Goal: Information Seeking & Learning: Check status

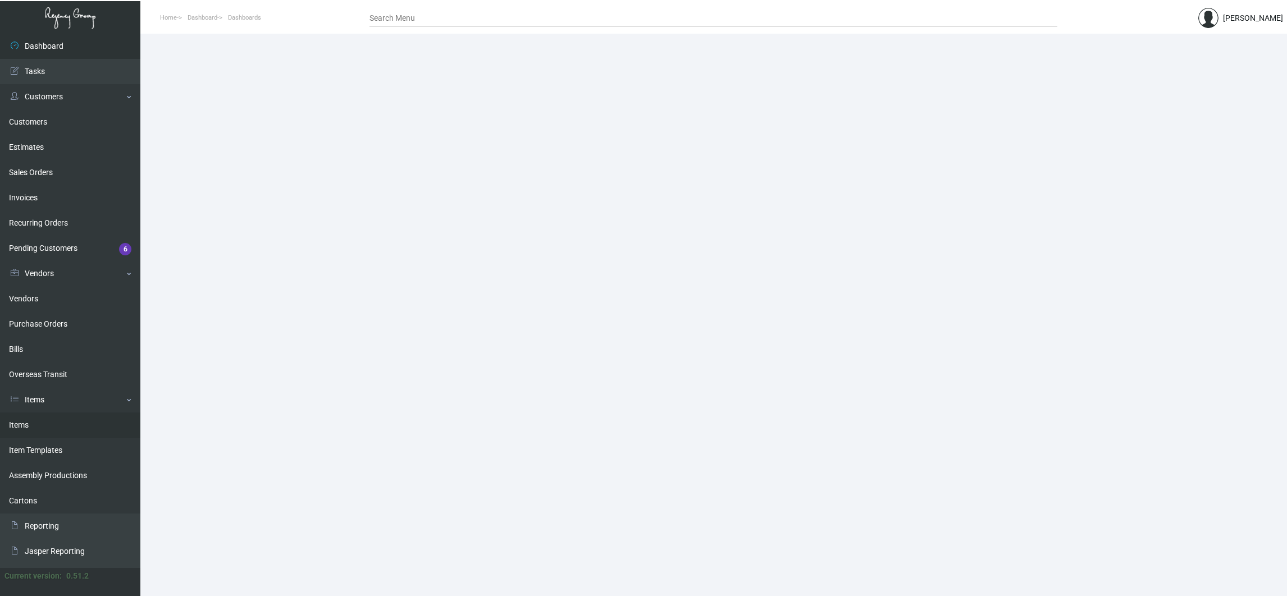
click at [30, 432] on link "Items" at bounding box center [70, 425] width 140 height 25
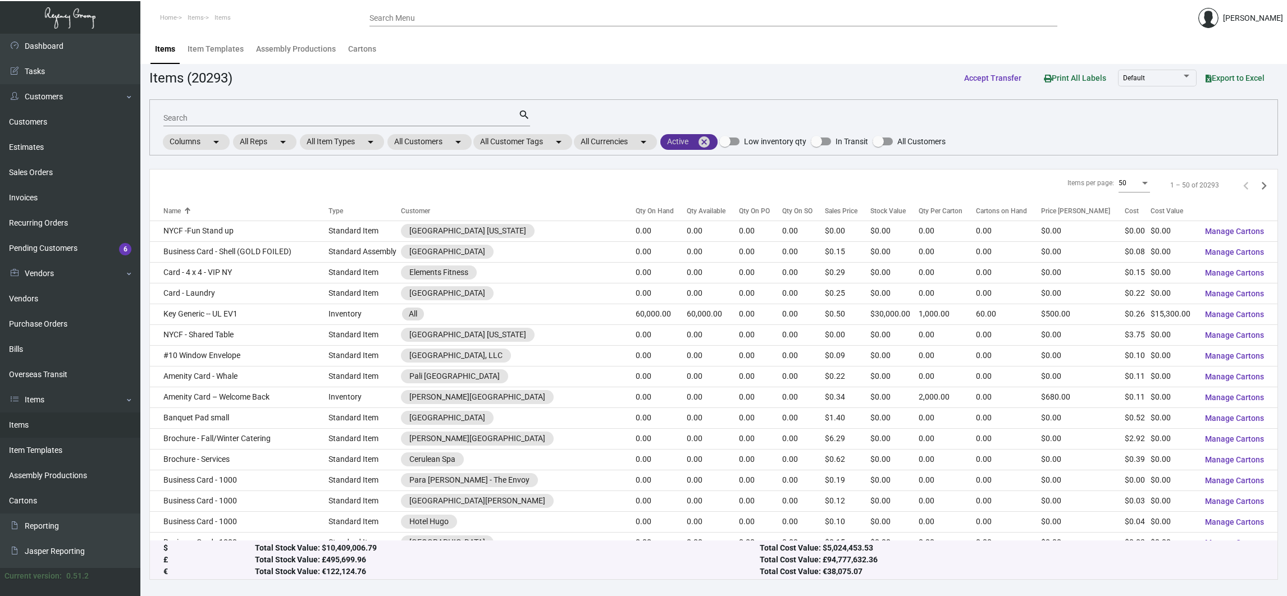
click at [711, 140] on mat-icon "cancel" at bounding box center [703, 141] width 13 height 13
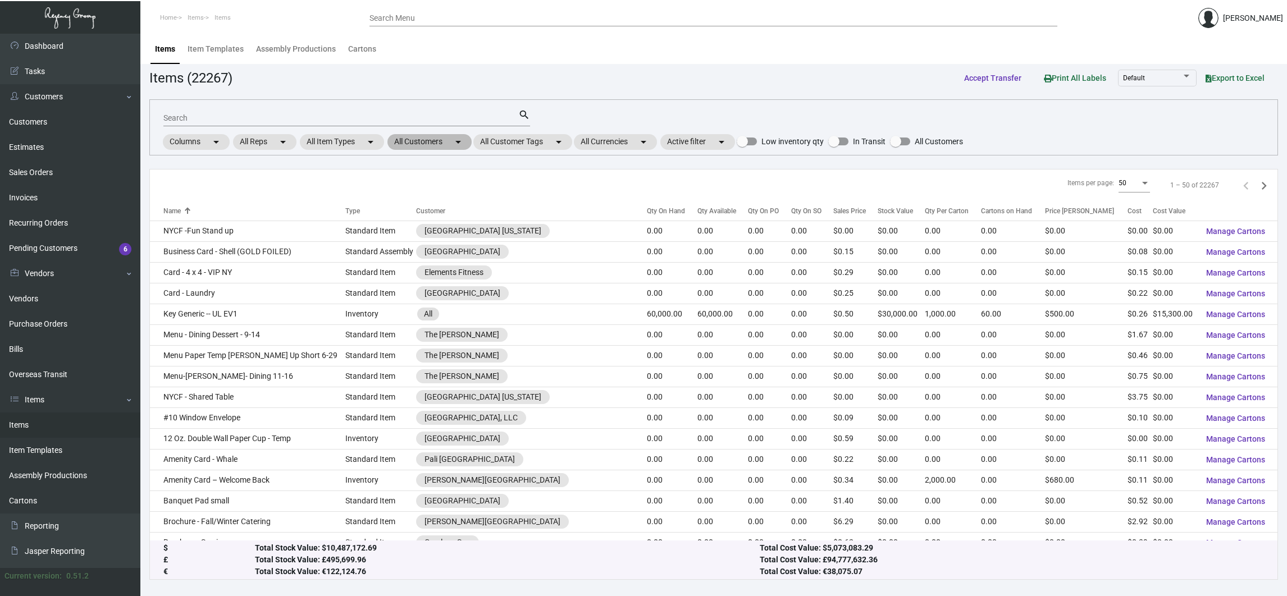
click at [459, 139] on mat-icon "arrow_drop_down" at bounding box center [457, 141] width 13 height 13
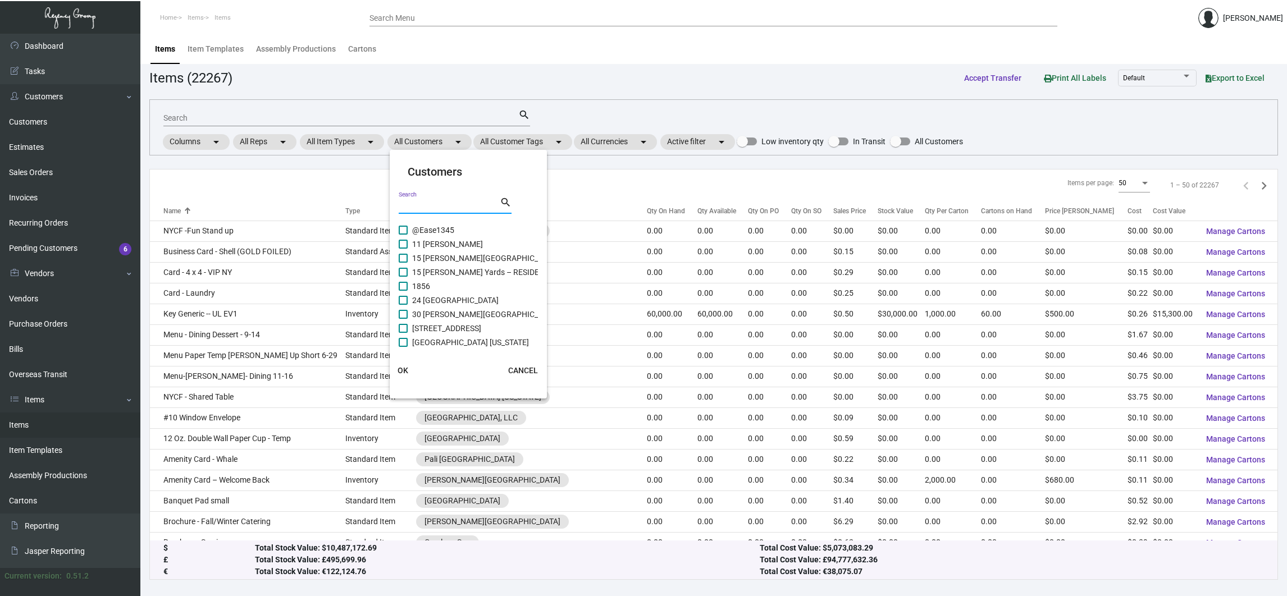
click at [483, 202] on input "Search" at bounding box center [449, 206] width 101 height 9
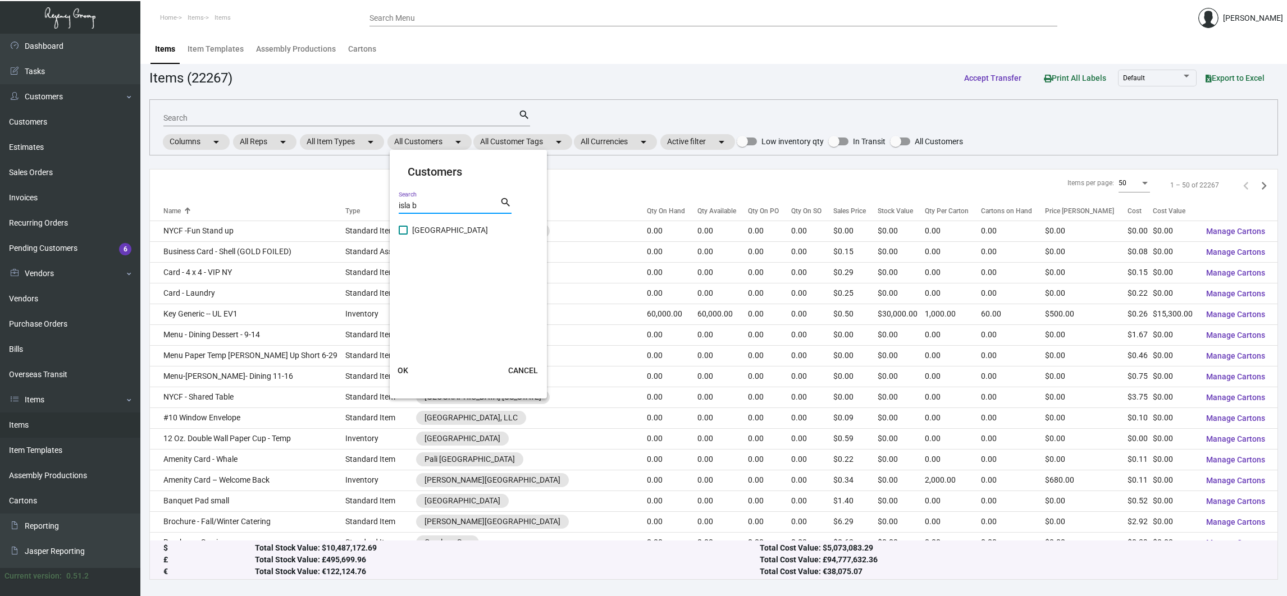
type input "isla b"
click at [422, 230] on span "[GEOGRAPHIC_DATA]" at bounding box center [450, 229] width 76 height 13
click at [403, 235] on input "[GEOGRAPHIC_DATA]" at bounding box center [403, 235] width 1 height 1
checkbox input "true"
click at [400, 372] on span "OK" at bounding box center [403, 370] width 11 height 9
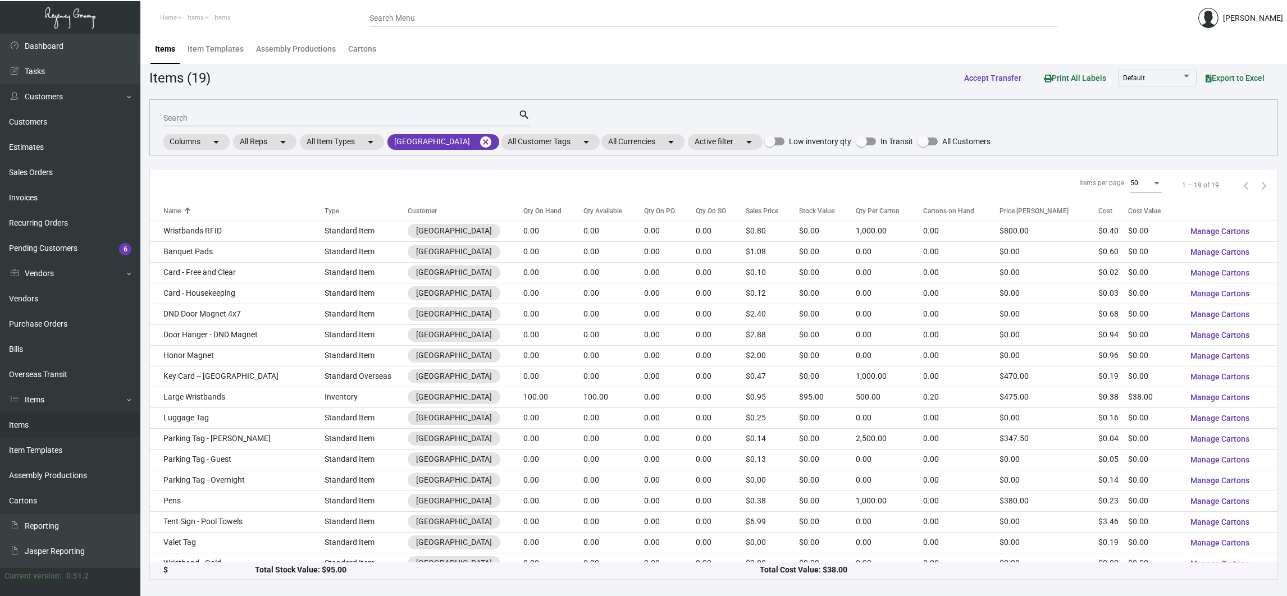
click at [225, 105] on mat-form-field "Search search" at bounding box center [346, 117] width 367 height 35
click at [233, 114] on input "Search" at bounding box center [340, 118] width 355 height 9
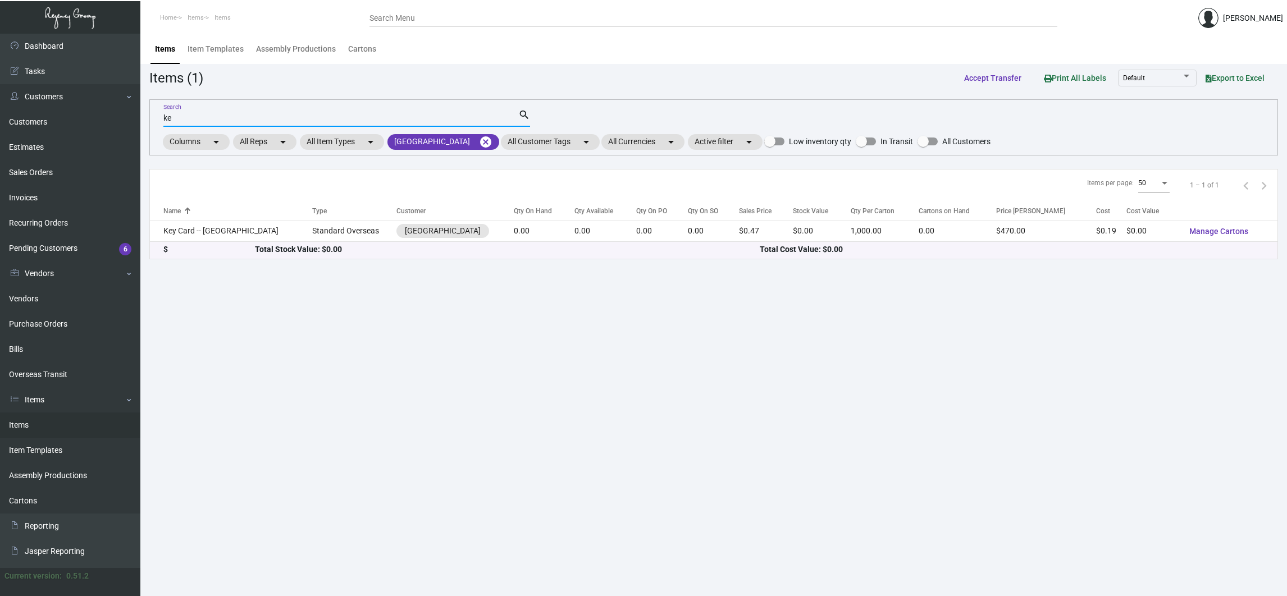
type input "k"
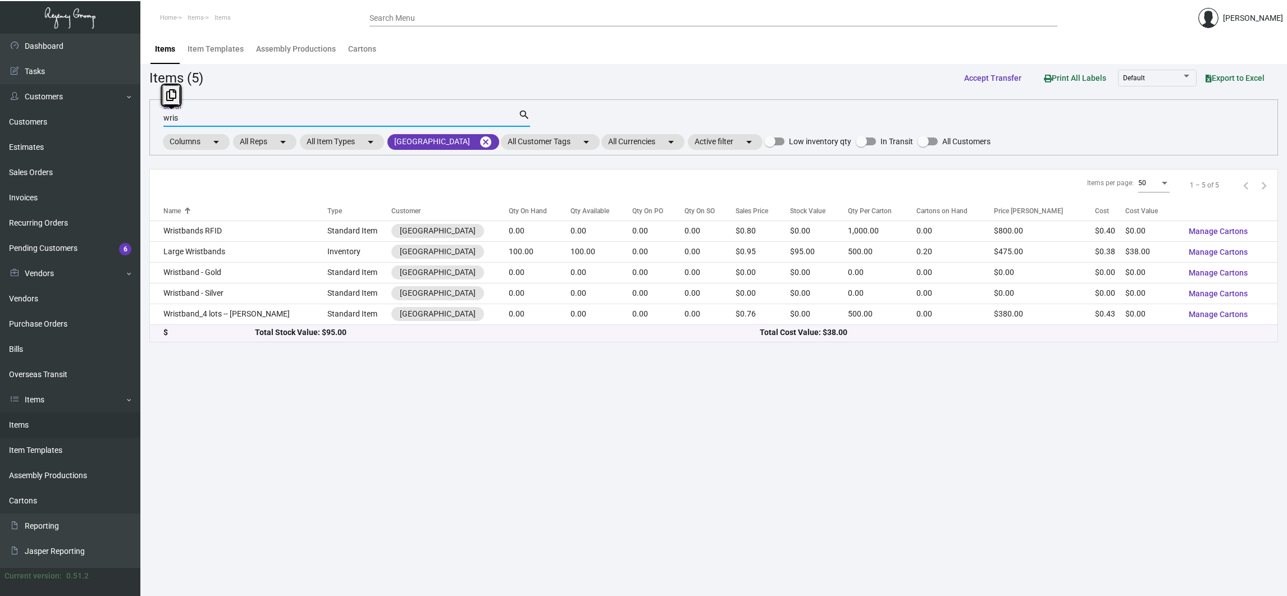
click at [165, 122] on input "wris" at bounding box center [340, 118] width 355 height 9
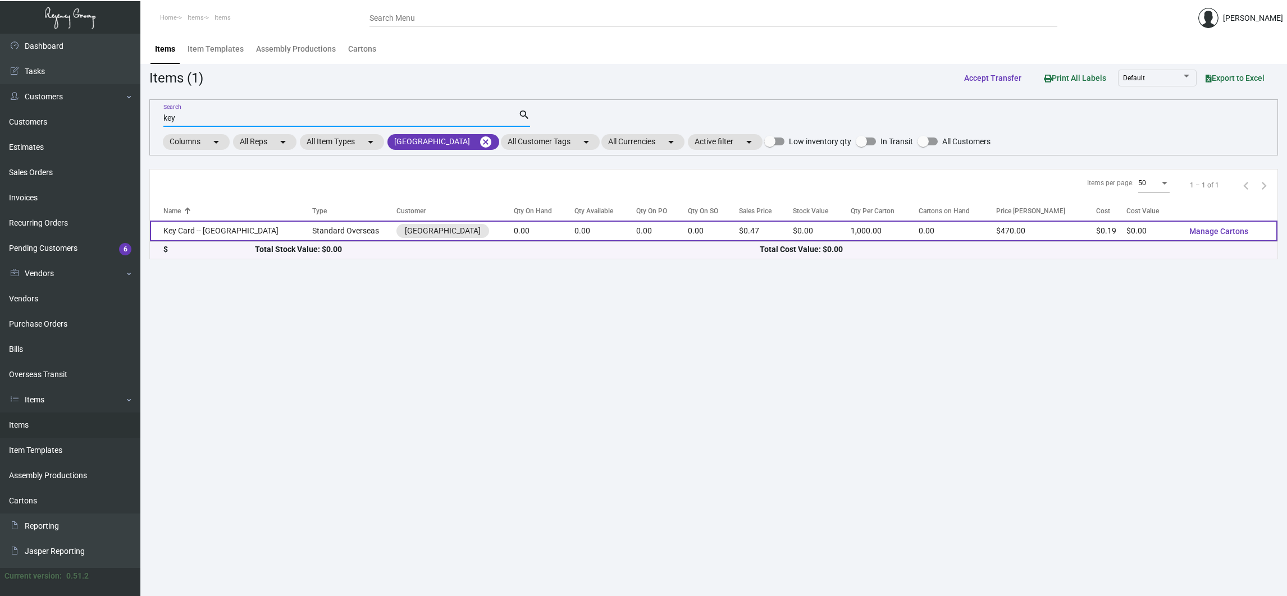
type input "key"
click at [238, 227] on td "Key Card -- [GEOGRAPHIC_DATA]" at bounding box center [231, 231] width 162 height 21
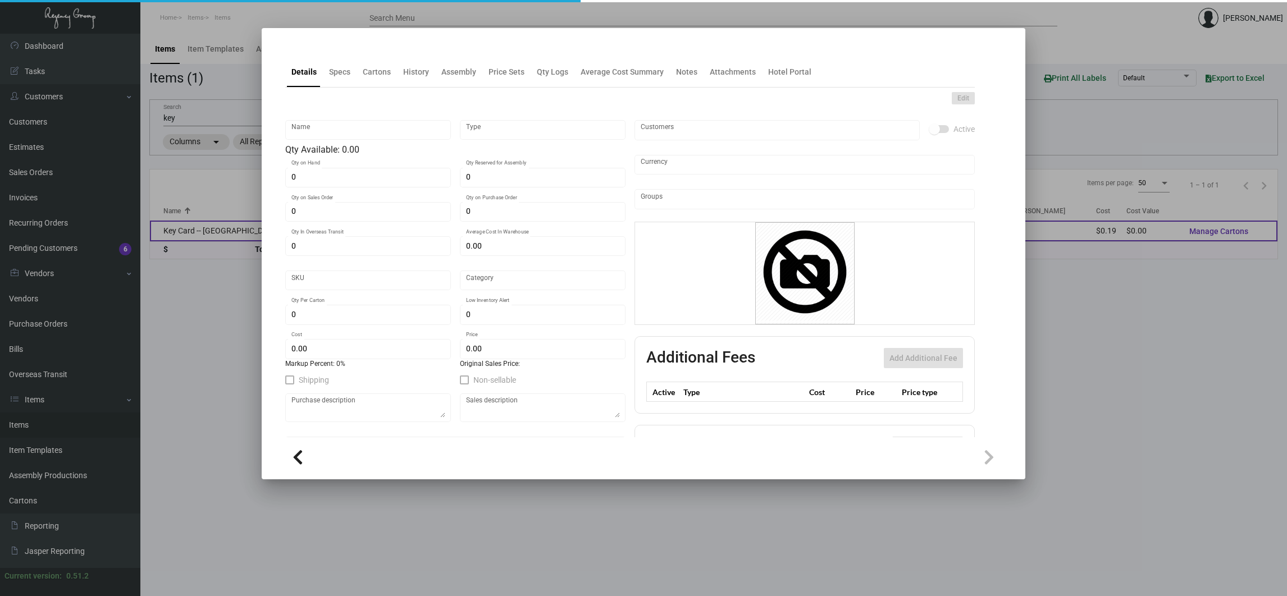
type input "Key Card -- [GEOGRAPHIC_DATA]"
type input "Standard Overseas"
type input "2,000"
type input "$ 0.00"
type input "Overseas"
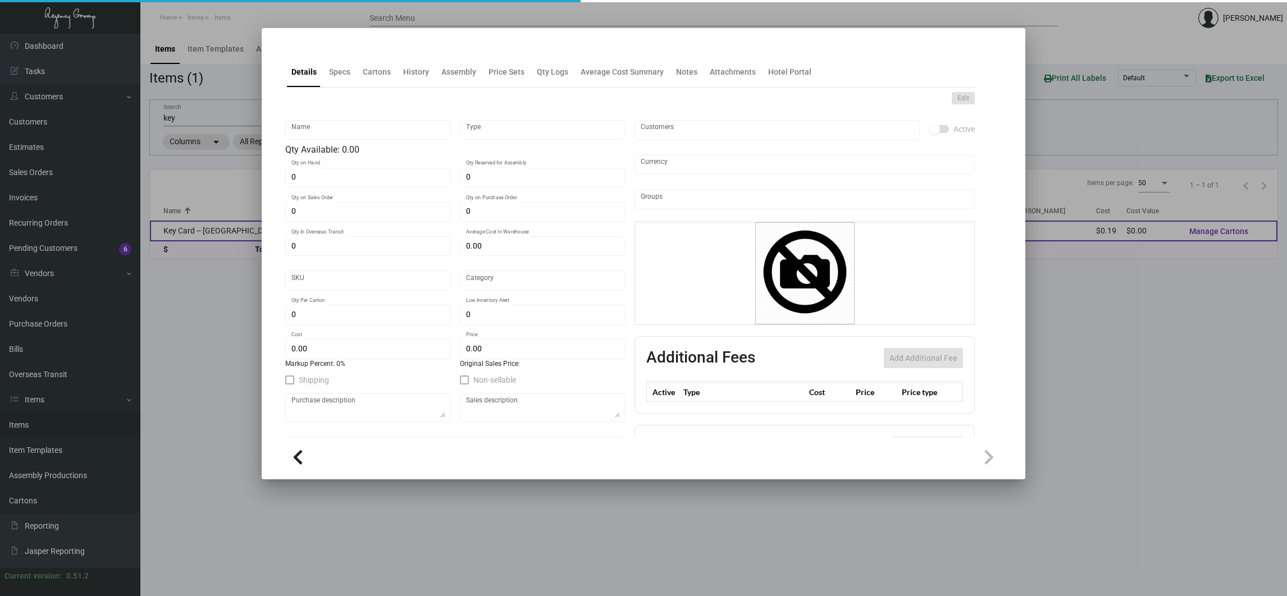
type input "1,000"
type input "$ 0.189"
type input "$ 0.47"
checkbox input "true"
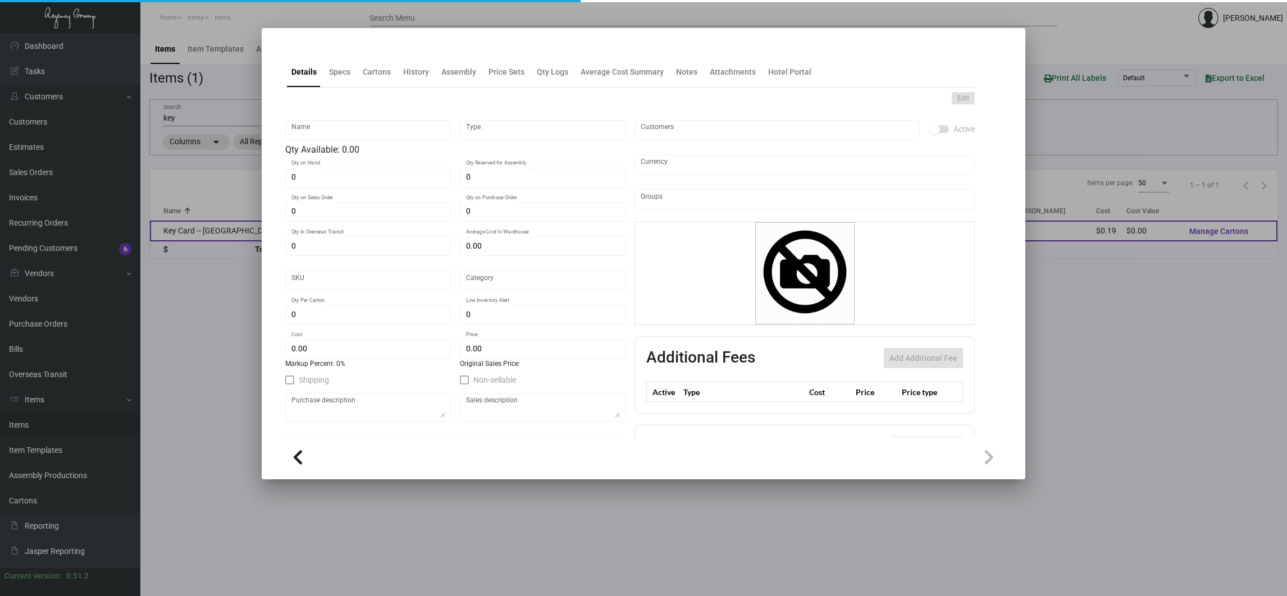
type input "United States Dollar $"
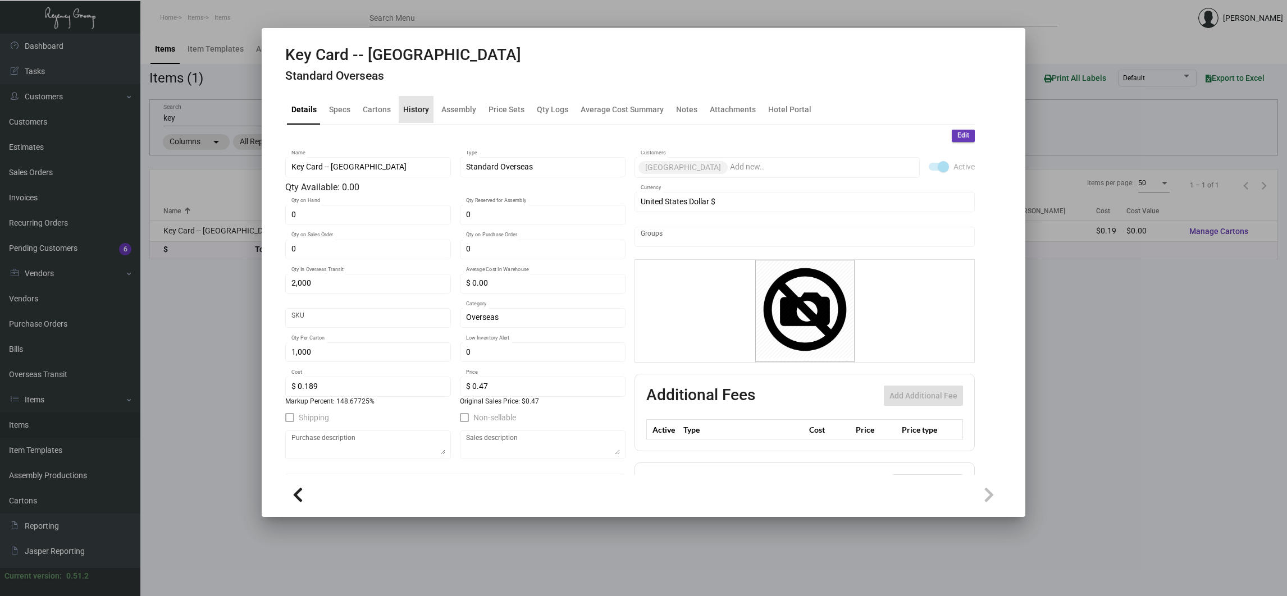
click at [429, 108] on div "History" at bounding box center [416, 109] width 35 height 27
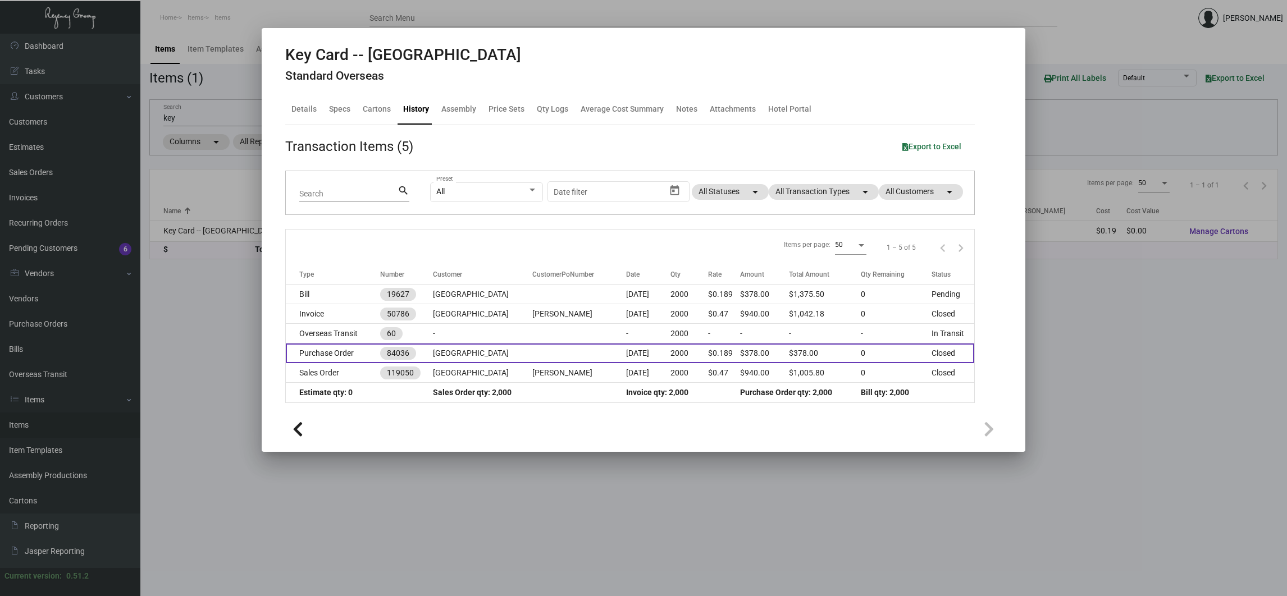
click at [324, 353] on td "Purchase Order" at bounding box center [333, 354] width 94 height 20
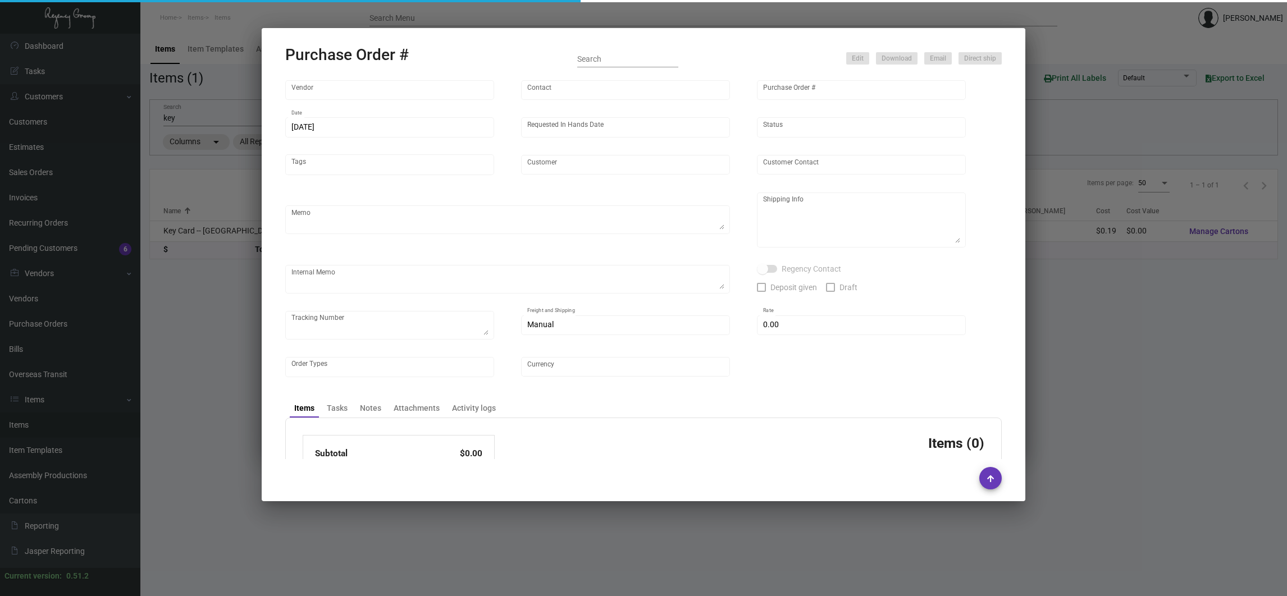
type input "Nexqo"
type input "[PERSON_NAME]"
type input "84036"
type input "[DATE]"
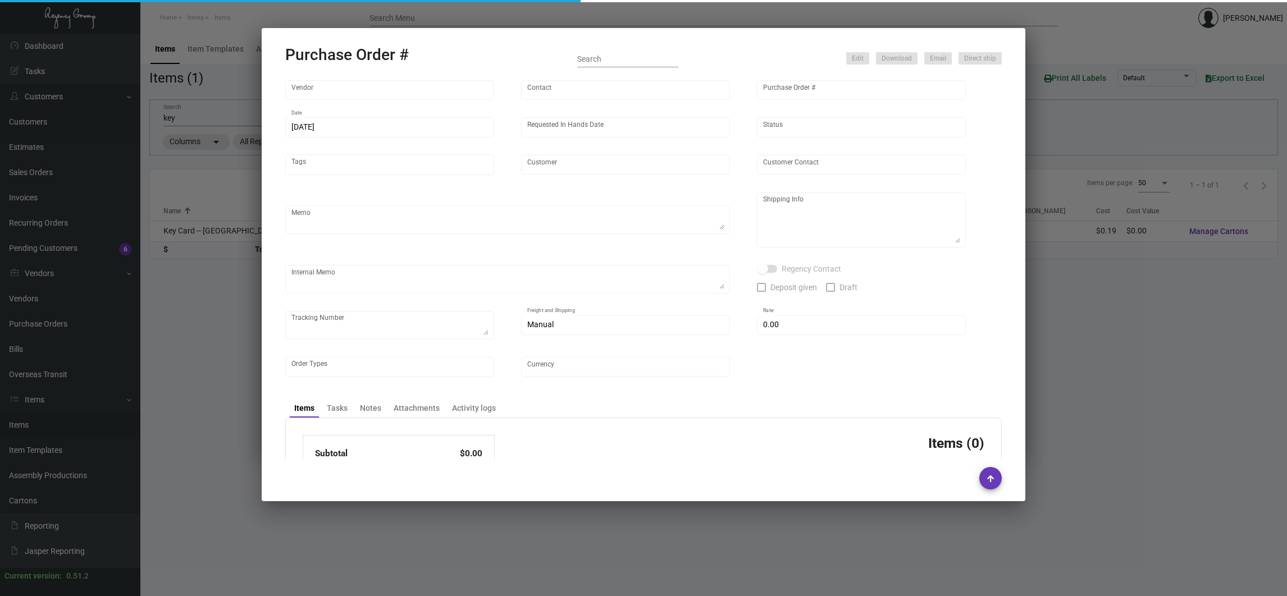
type input "[GEOGRAPHIC_DATA]"
type textarea "Regency Group NJ [PERSON_NAME] [STREET_ADDRESS]"
checkbox input "true"
type input "$ 0.00"
type input "United States Dollar $"
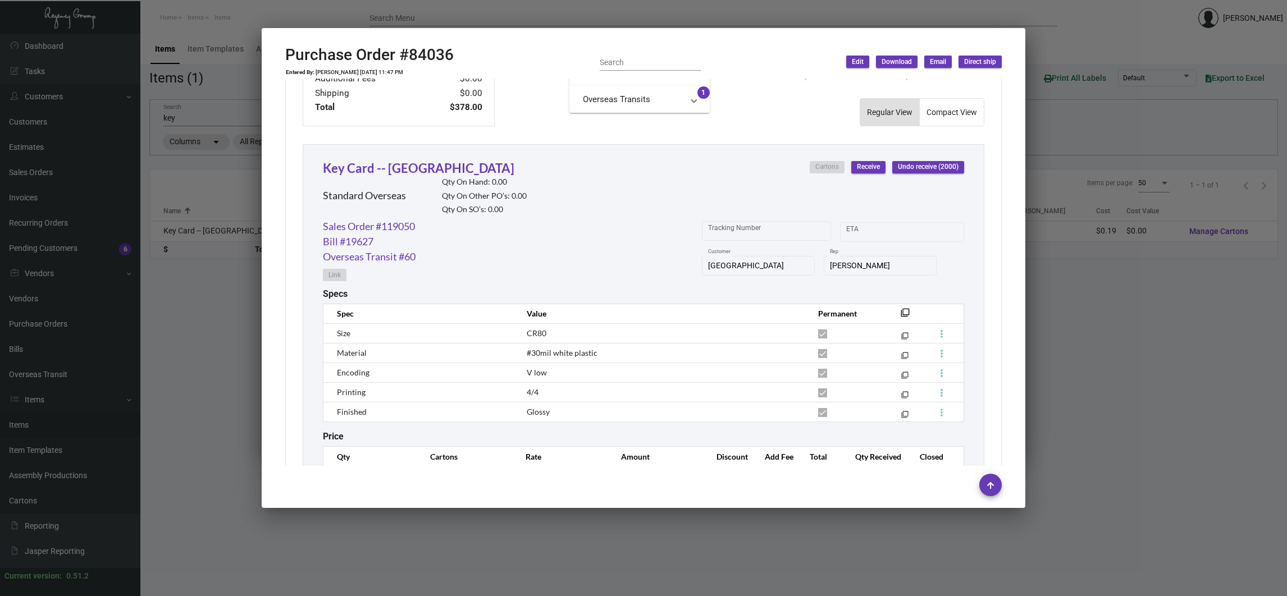
scroll to position [458, 0]
click at [214, 355] on div at bounding box center [643, 298] width 1287 height 596
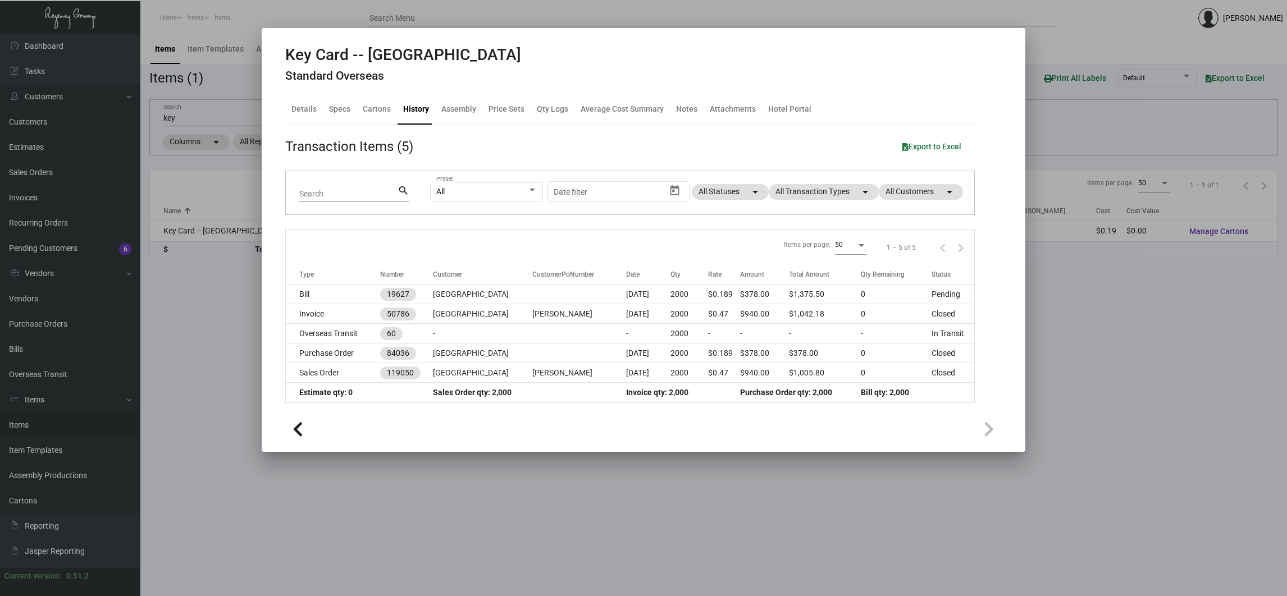
click at [166, 115] on div at bounding box center [643, 298] width 1287 height 596
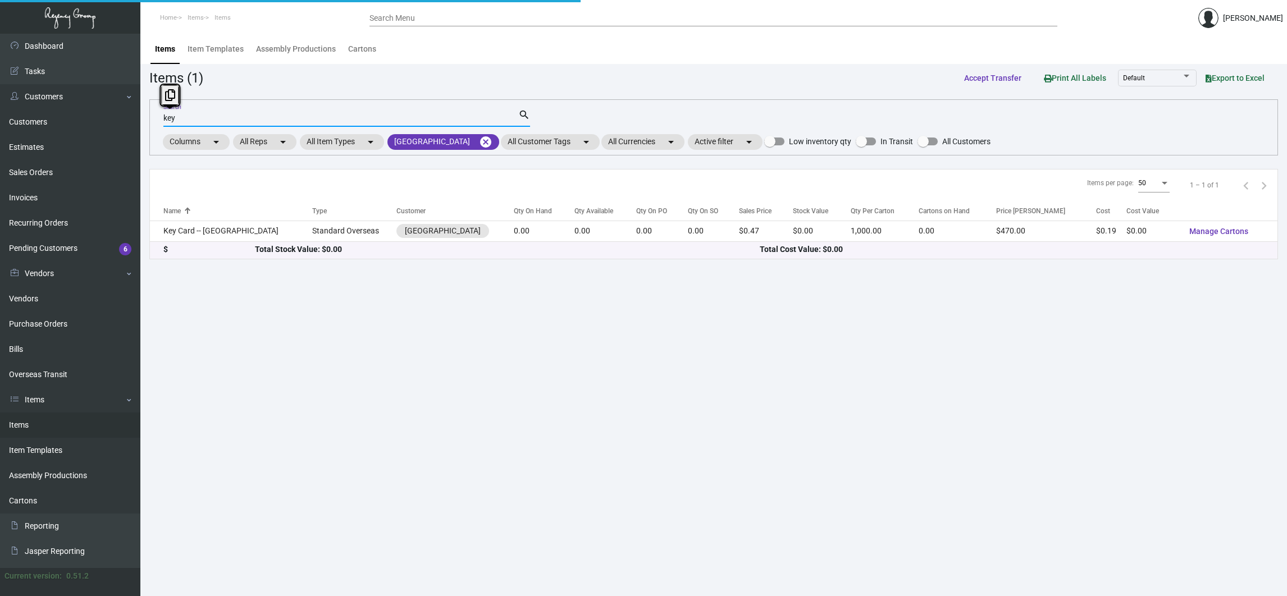
click at [166, 115] on input "key" at bounding box center [340, 118] width 355 height 9
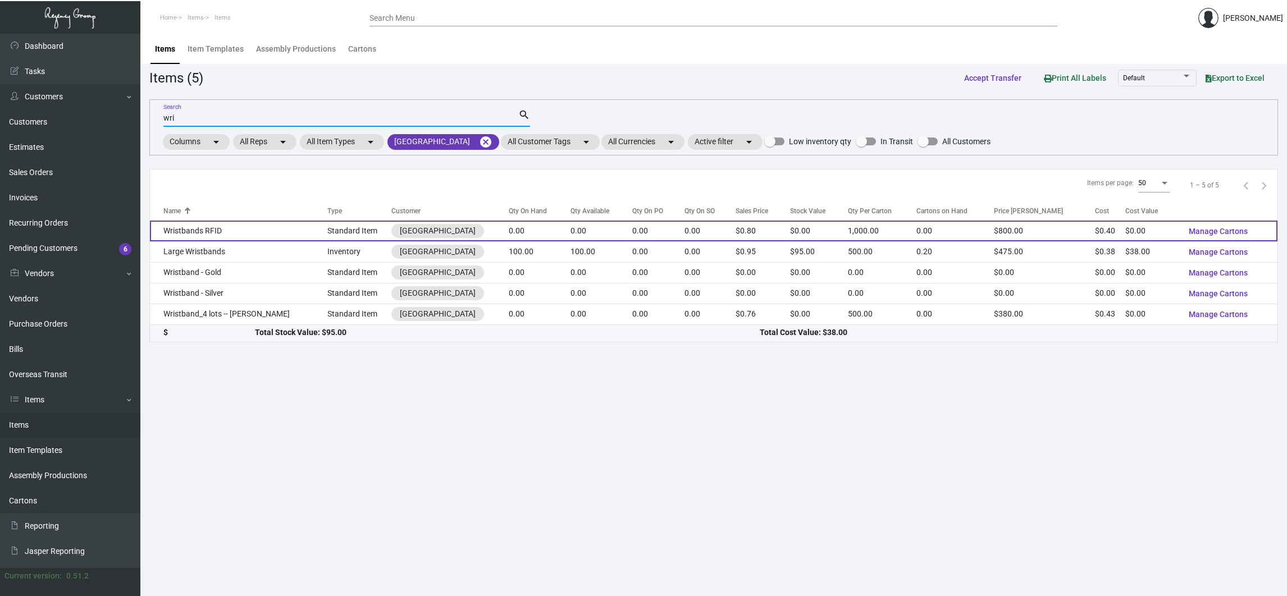
type input "wri"
click at [202, 237] on td "Wristbands RFID" at bounding box center [238, 231] width 177 height 21
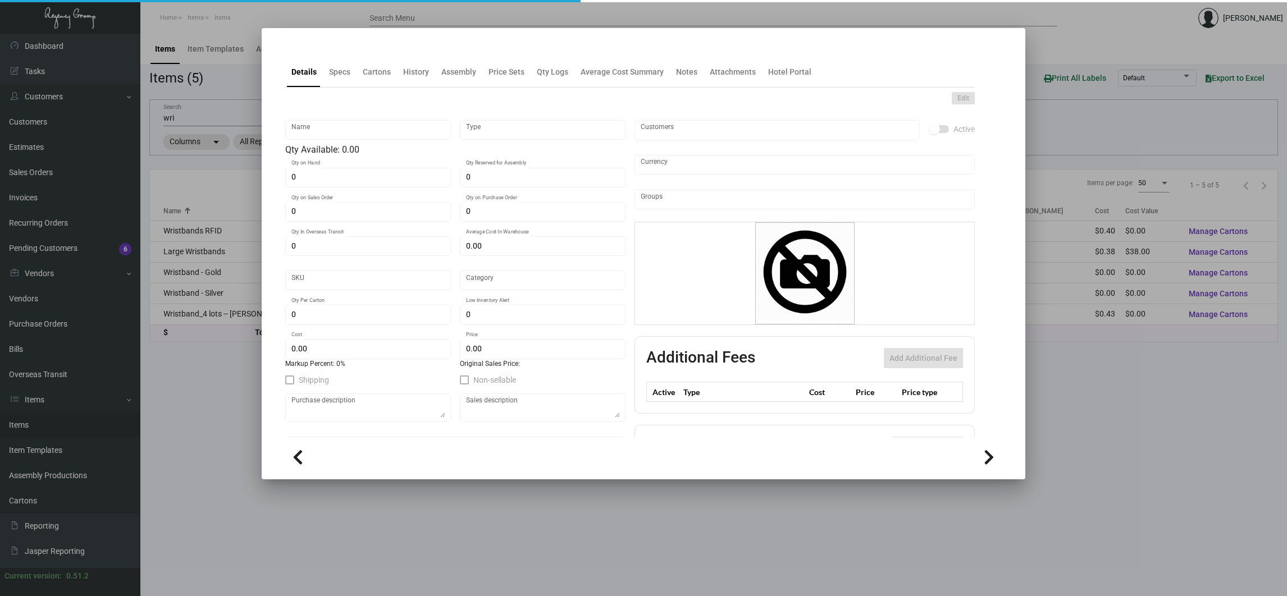
type input "Wristbands RFID"
type input "Standard Item"
type input "21,000"
type input "$ 0.40"
type input "1609"
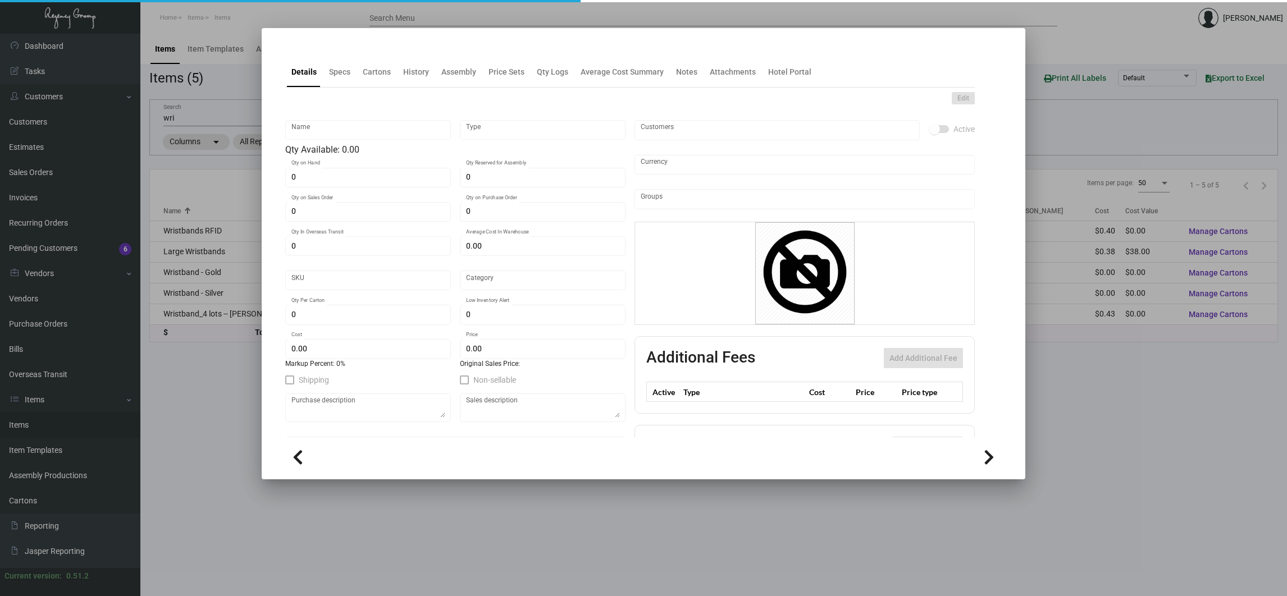
type input "Standard"
type input "1,000"
type input "$ 0.40"
type input "$ 0.80"
type textarea "Wristbands: Silicone Key wristbands, RFID V-Low (Ving-F08) chips insert, 1 colo…"
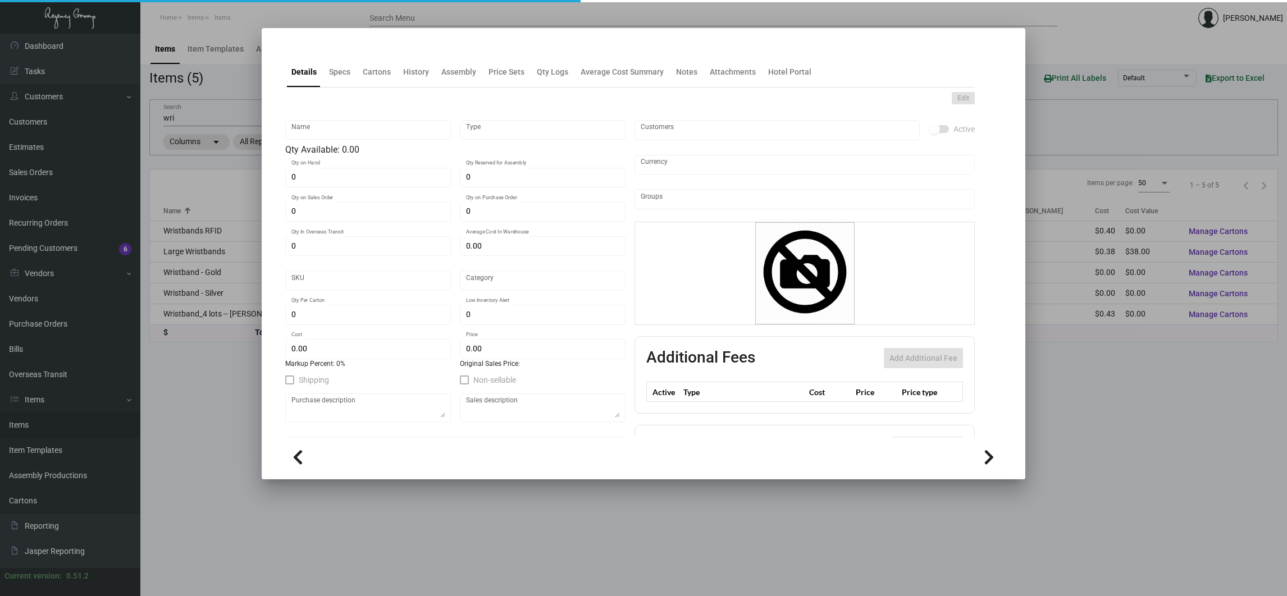
type textarea "Wristbands: Silicone Key wristbands, RFID V-Low (Ving-F08) chips insert, 1 colo…"
checkbox input "true"
type input "United States Dollar $"
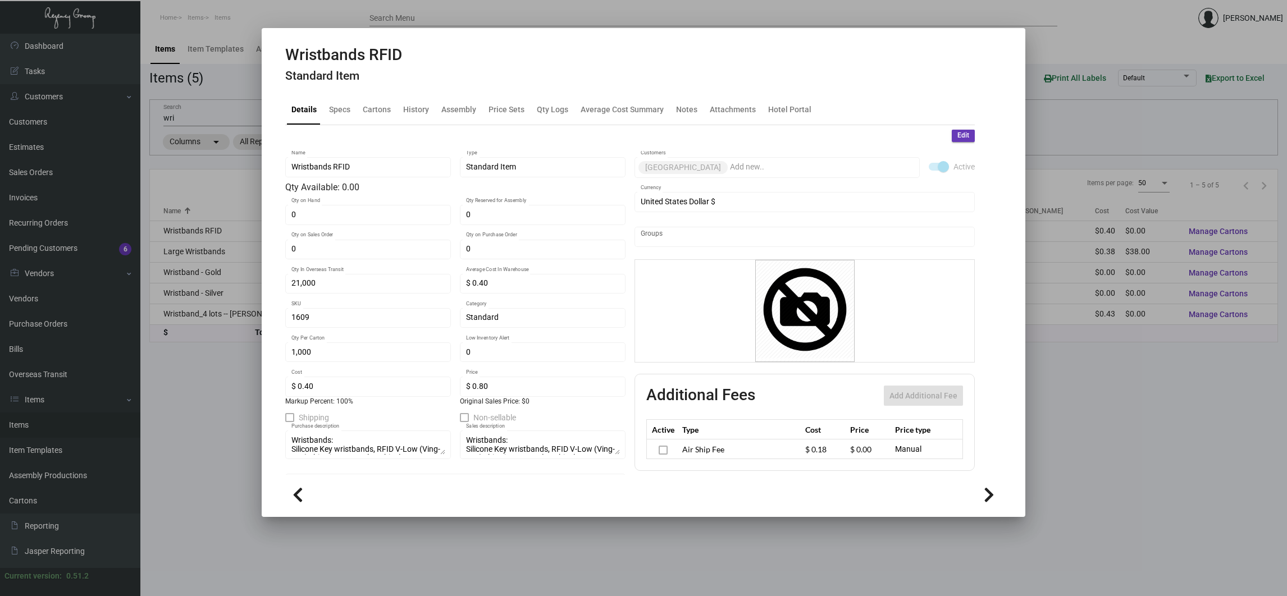
click at [418, 72] on div "Wristbands RFID Standard Item" at bounding box center [643, 66] width 716 height 42
click at [422, 109] on div "History" at bounding box center [416, 109] width 26 height 12
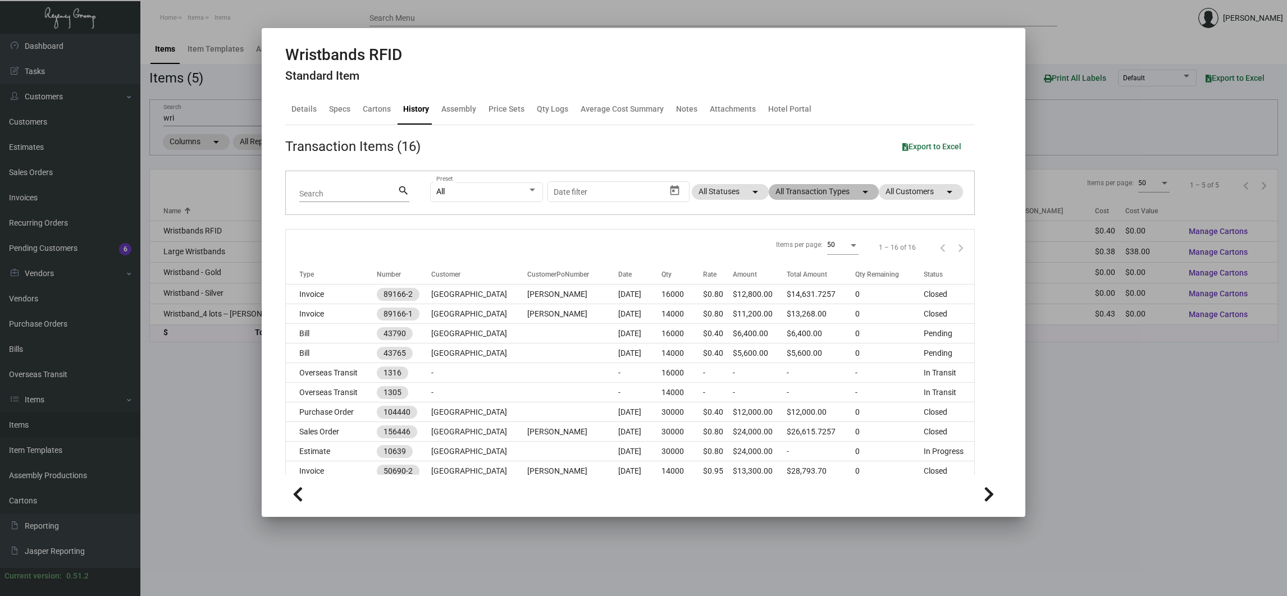
click at [801, 191] on mat-chip "All Transaction Types arrow_drop_down" at bounding box center [824, 192] width 110 height 16
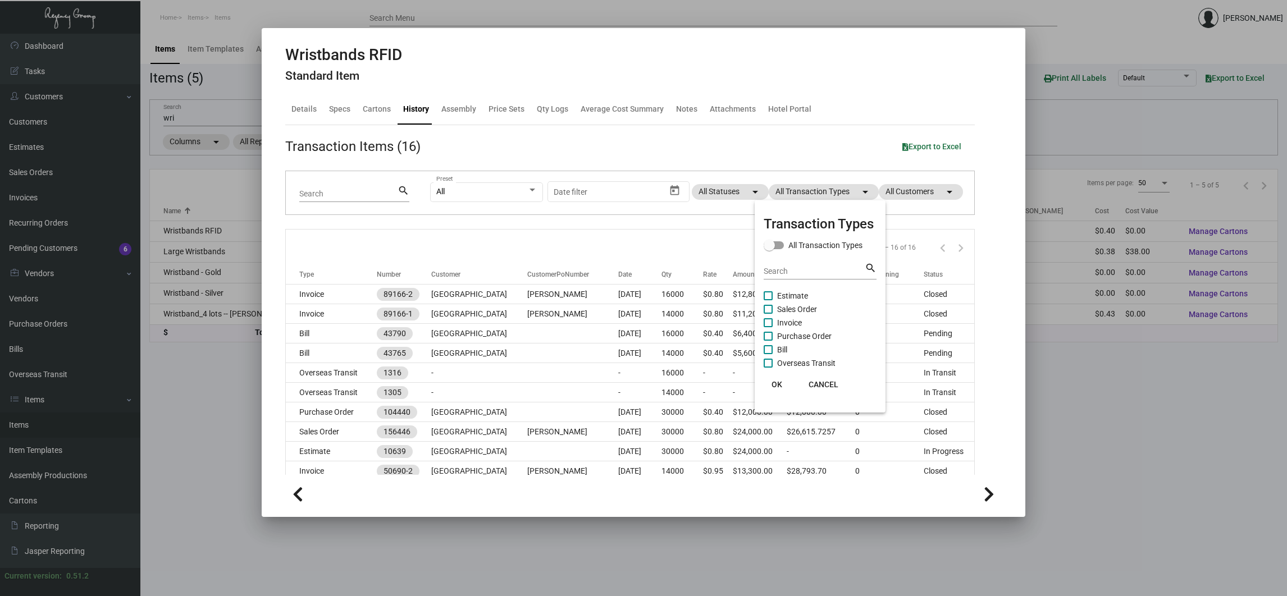
click at [814, 340] on span "Purchase Order" at bounding box center [804, 336] width 54 height 13
click at [768, 341] on input "Purchase Order" at bounding box center [768, 341] width 1 height 1
checkbox input "true"
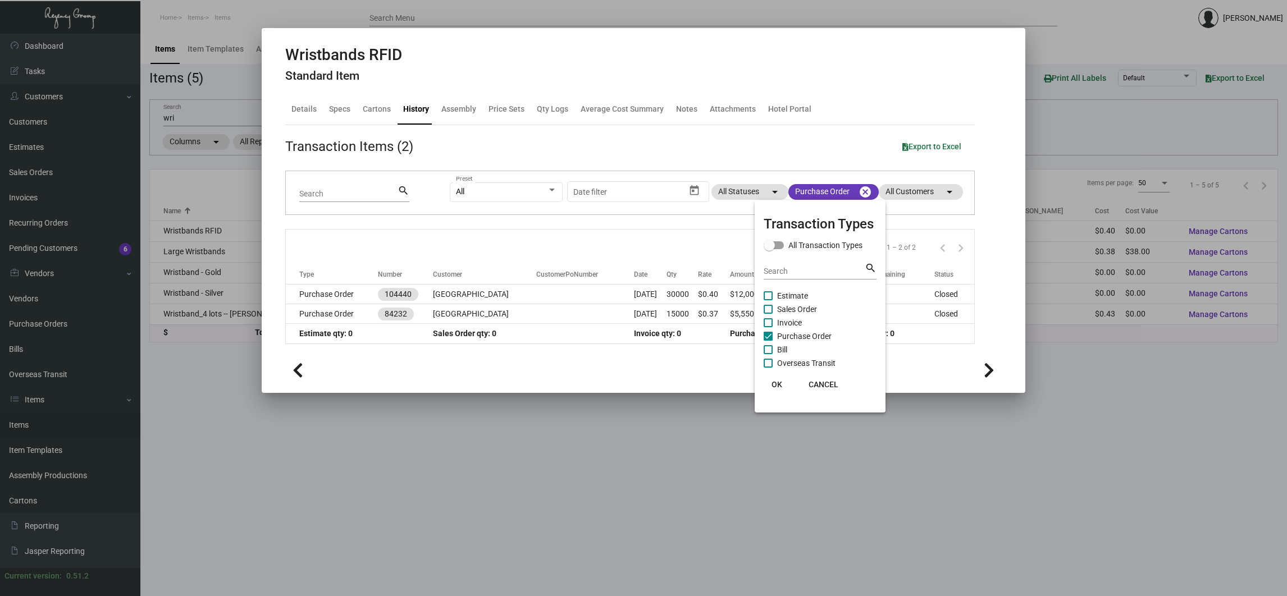
click at [353, 296] on div at bounding box center [643, 298] width 1287 height 596
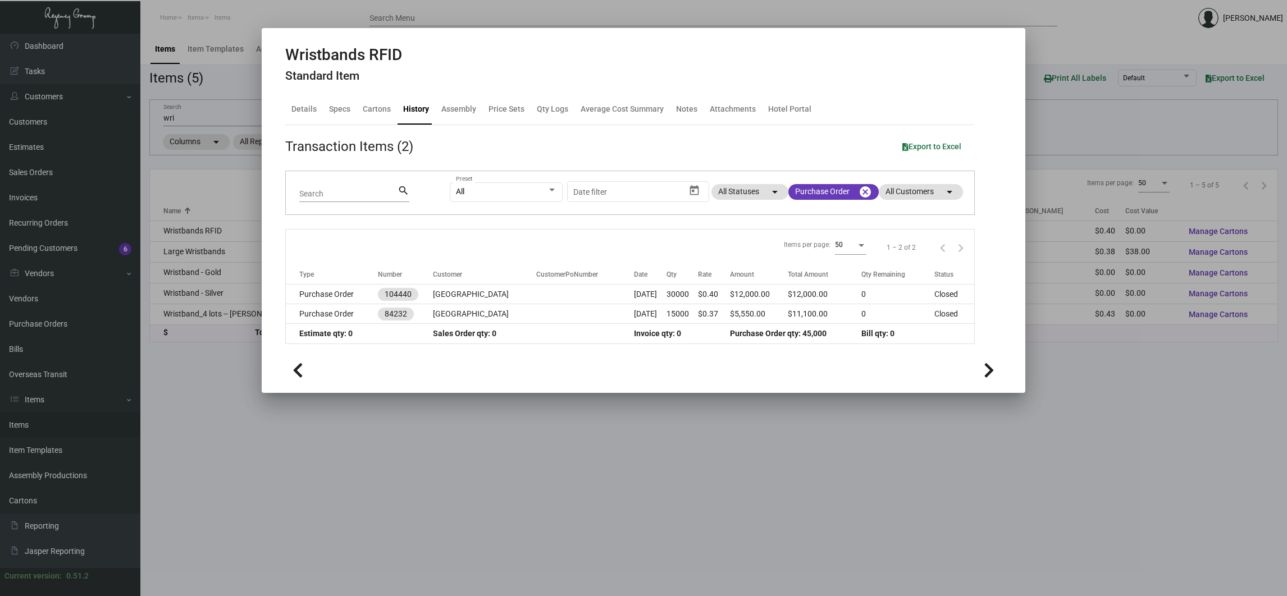
click at [353, 296] on td "Purchase Order" at bounding box center [332, 295] width 92 height 20
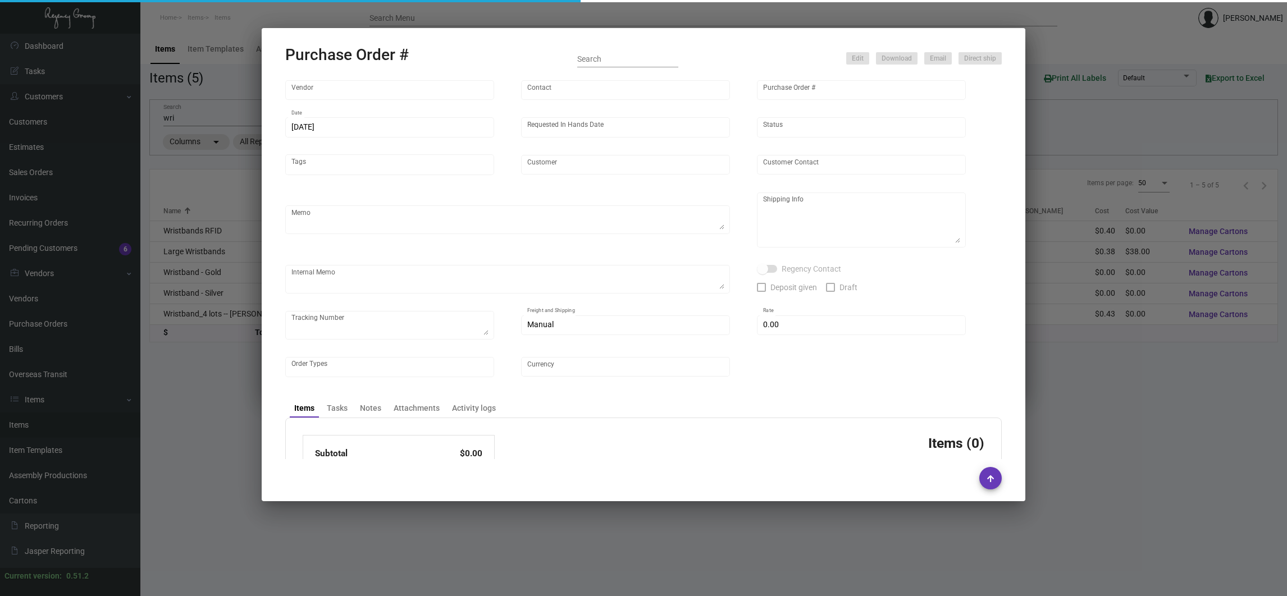
type input "CHENGDU MIND IOT TECHNOLOGY"
type input "[PERSON_NAME]"
type input "104440"
type input "[DATE]"
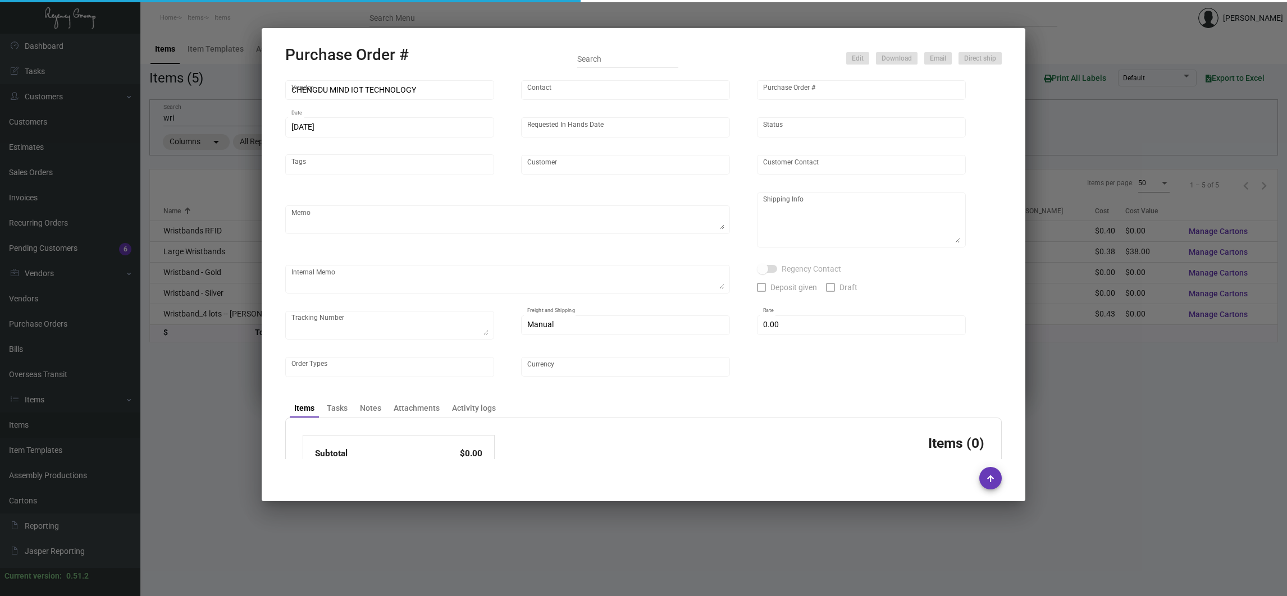
type input "[GEOGRAPHIC_DATA]"
type textarea "Please ship by boat to our NJ warehouse."
type textarea "Regency Group NJ - [PERSON_NAME] [STREET_ADDRESS]"
checkbox input "true"
type input "$ 0.00"
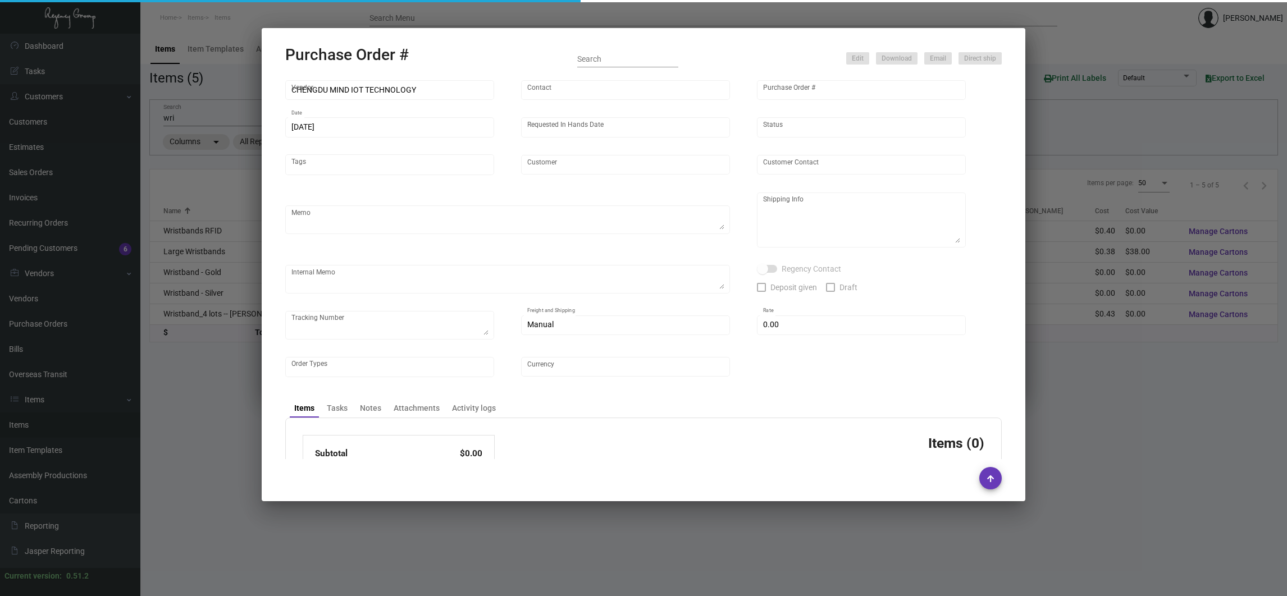
type input "United States Dollar $"
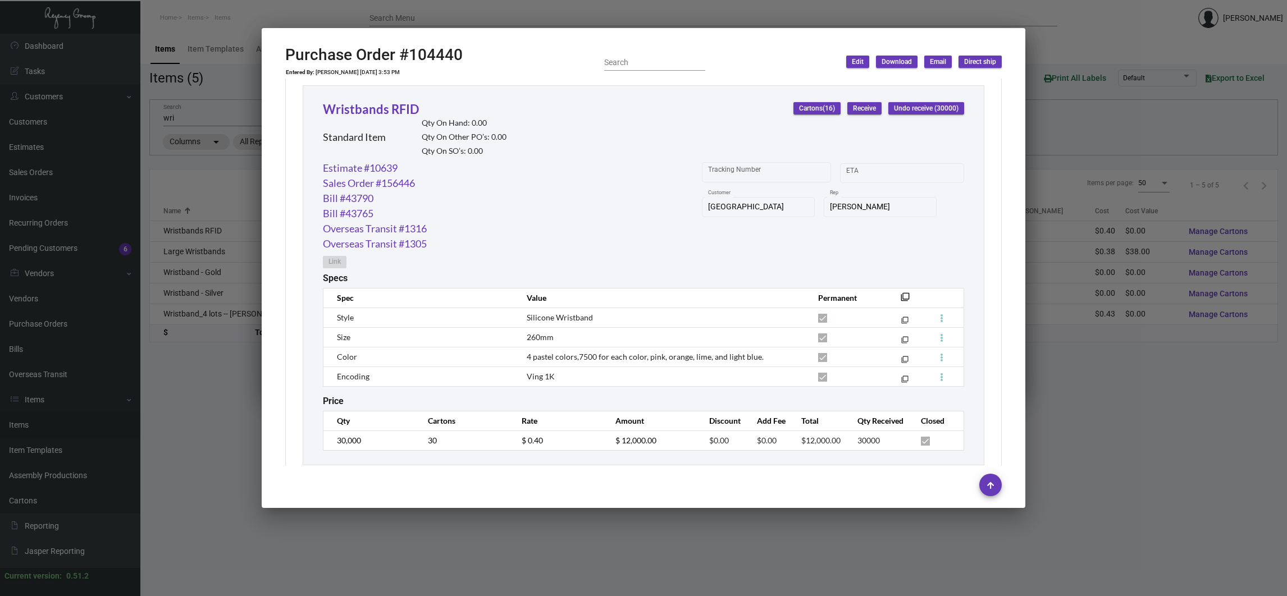
scroll to position [531, 0]
click at [181, 482] on div at bounding box center [643, 298] width 1287 height 596
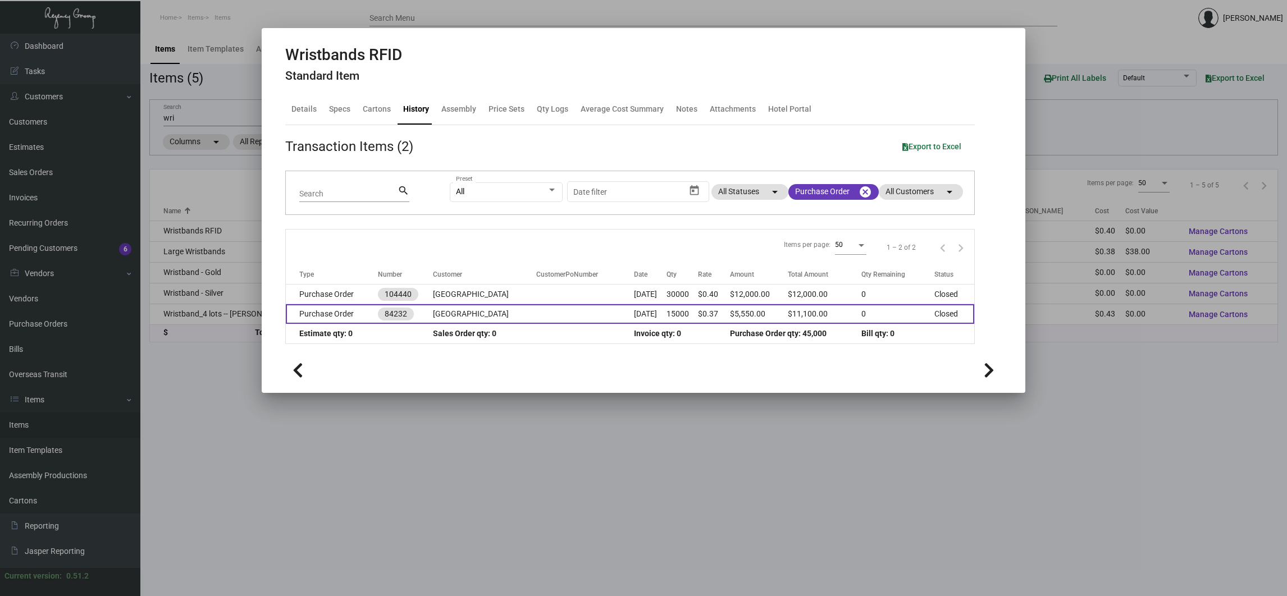
click at [293, 315] on td "Purchase Order" at bounding box center [332, 314] width 92 height 20
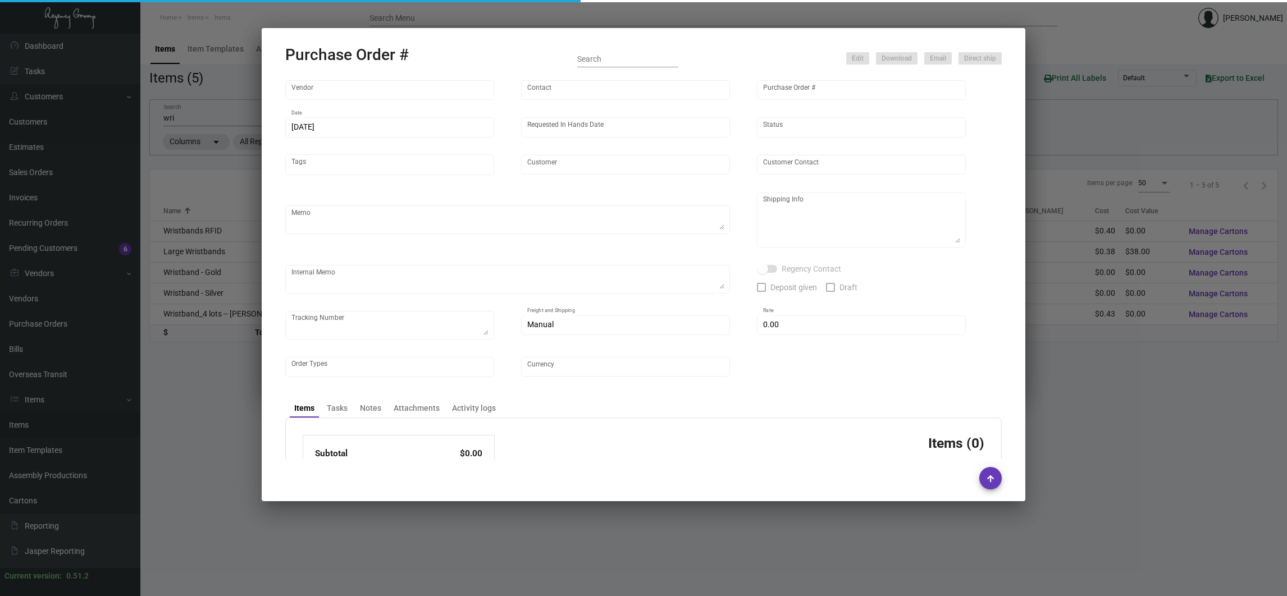
type input "CHENGDU MIND IOT TECHNOLOGY"
type input "[PERSON_NAME]"
type input "84232"
type input "[DATE]"
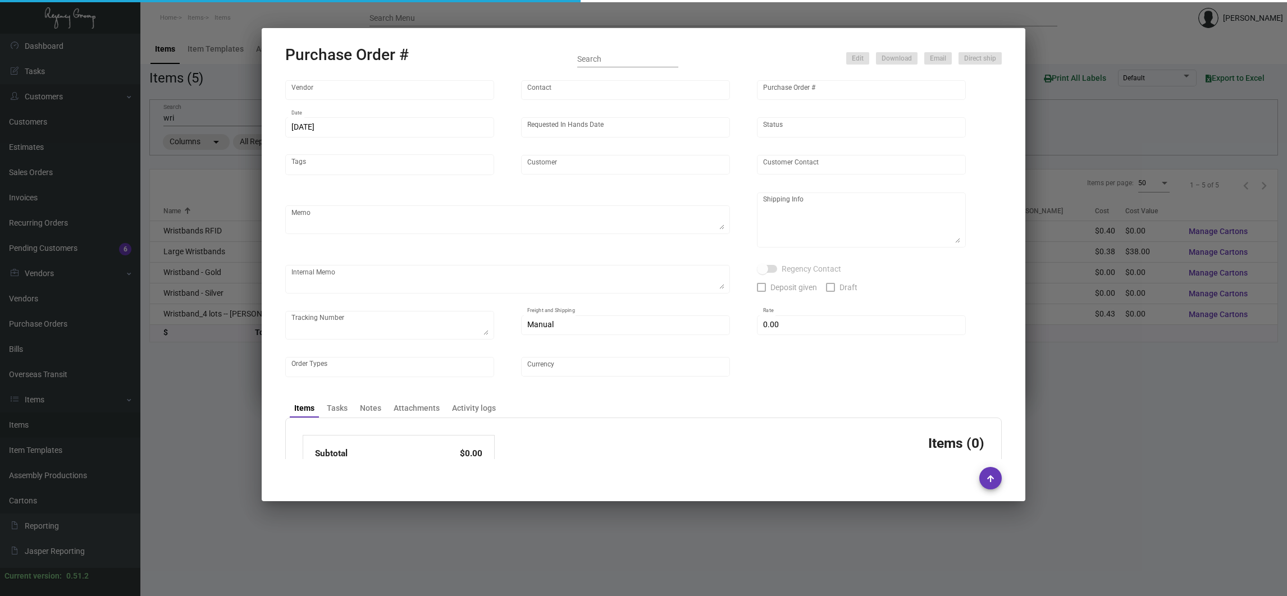
type input "[GEOGRAPHIC_DATA]"
type textarea "Regency Group NJ [PERSON_NAME] [STREET_ADDRESS]"
checkbox input "true"
type input "$ 0.00"
type input "United States Dollar $"
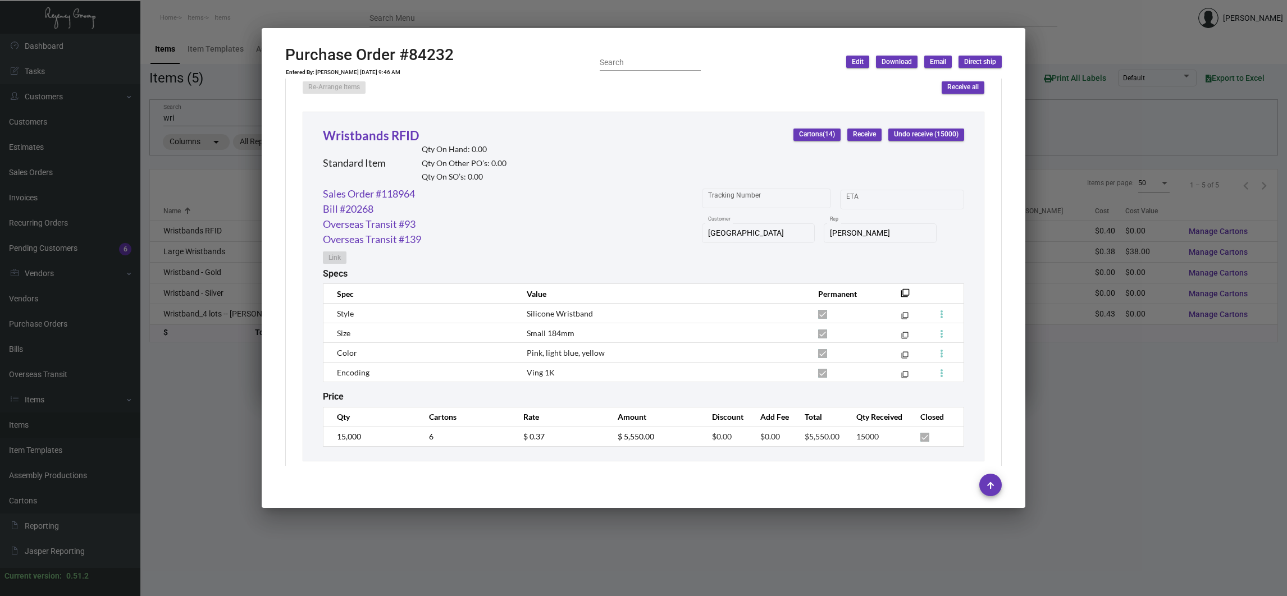
scroll to position [528, 0]
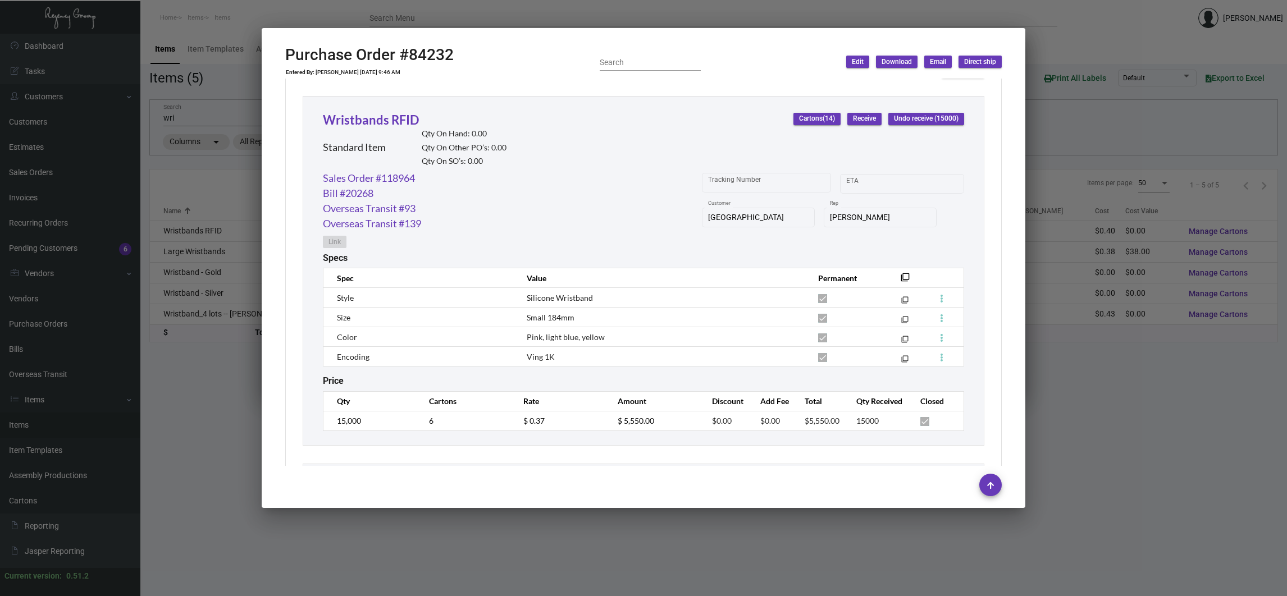
click at [191, 253] on div at bounding box center [643, 298] width 1287 height 596
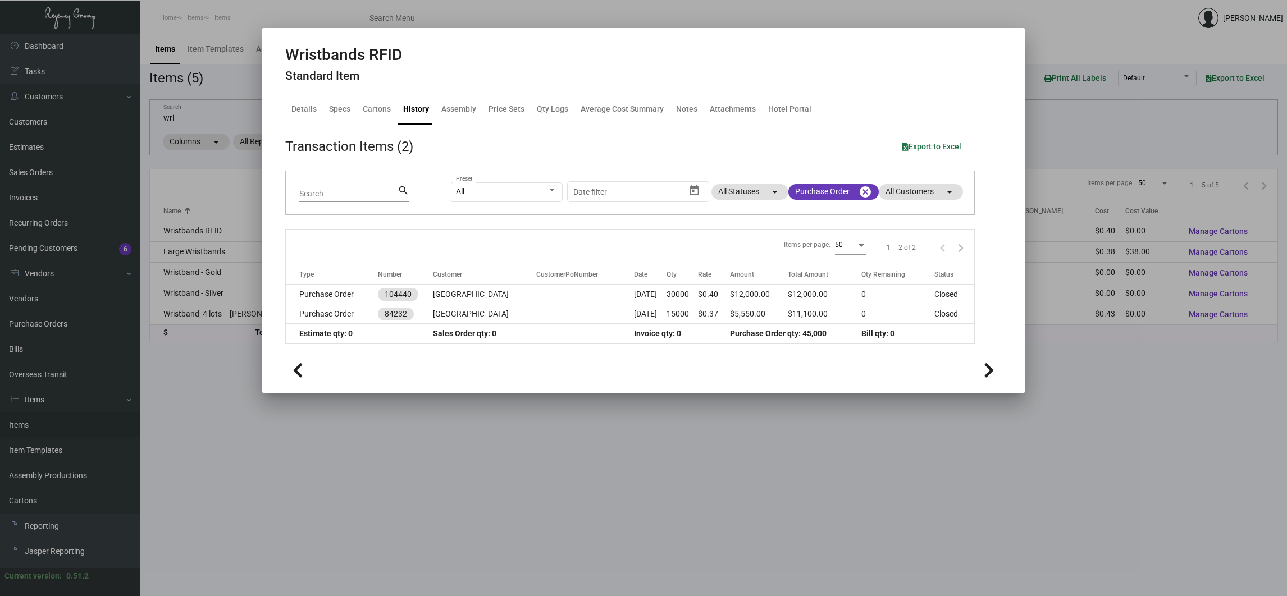
click at [190, 253] on div at bounding box center [643, 298] width 1287 height 596
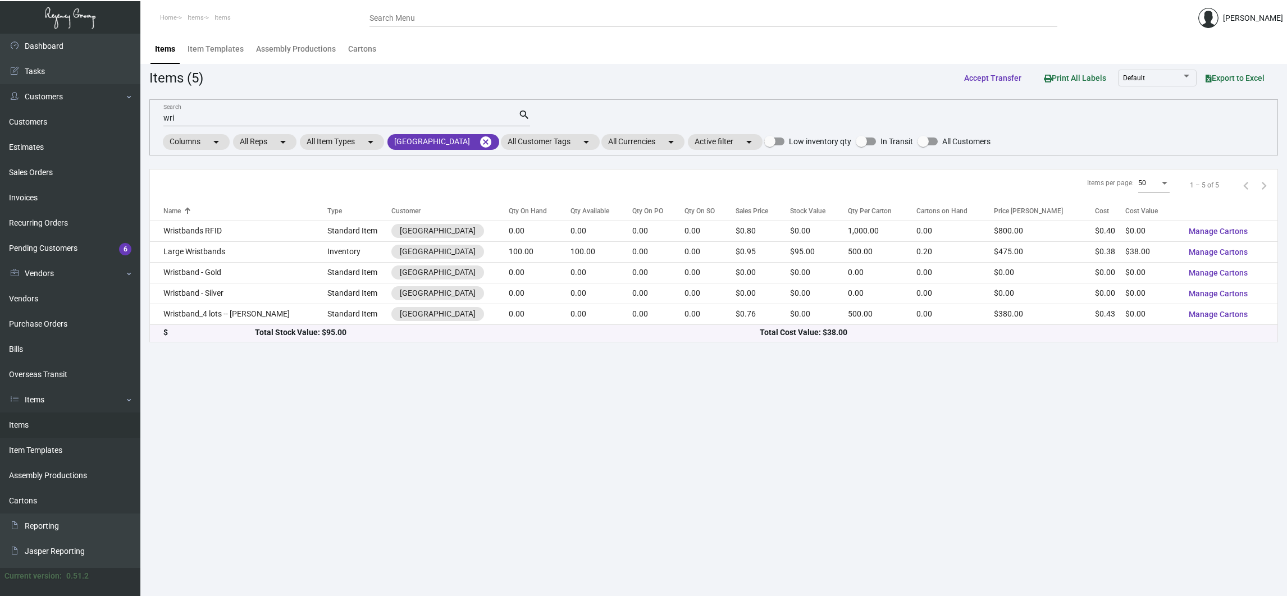
click at [190, 253] on td "Large Wristbands" at bounding box center [238, 251] width 177 height 21
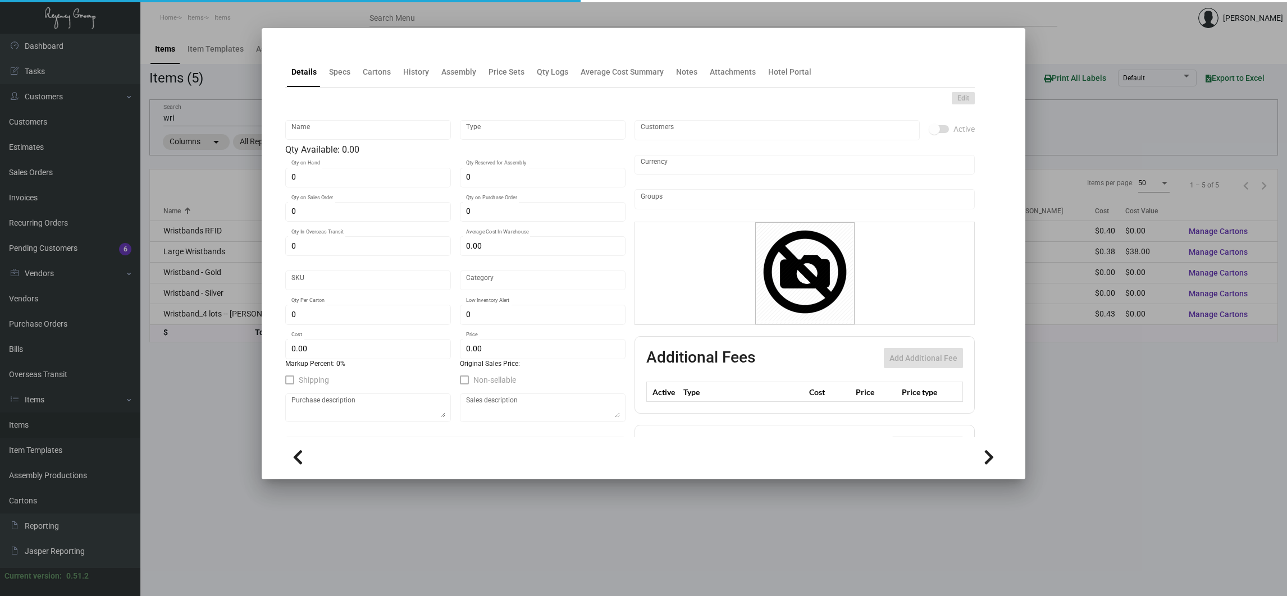
type input "Large Wristbands"
type input "Inventory"
type input "100"
type input "15,000"
type input "$ 0.76"
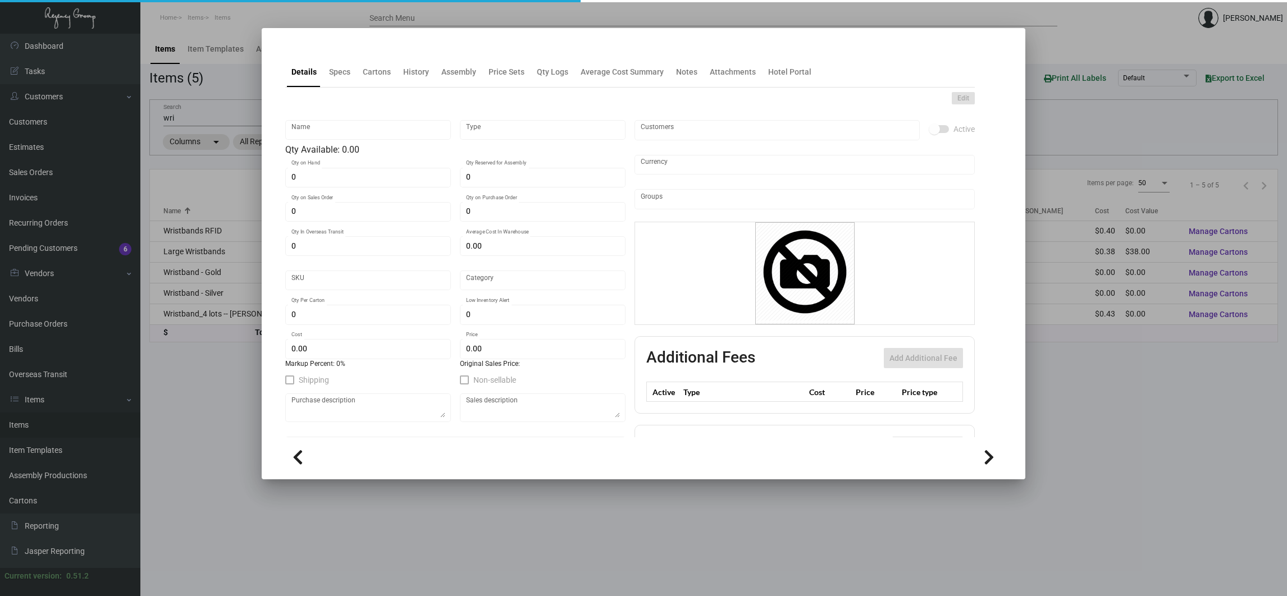
type input "1609"
type input "Standard"
type input "500"
type input "$ 0.38"
type input "$ 0.95"
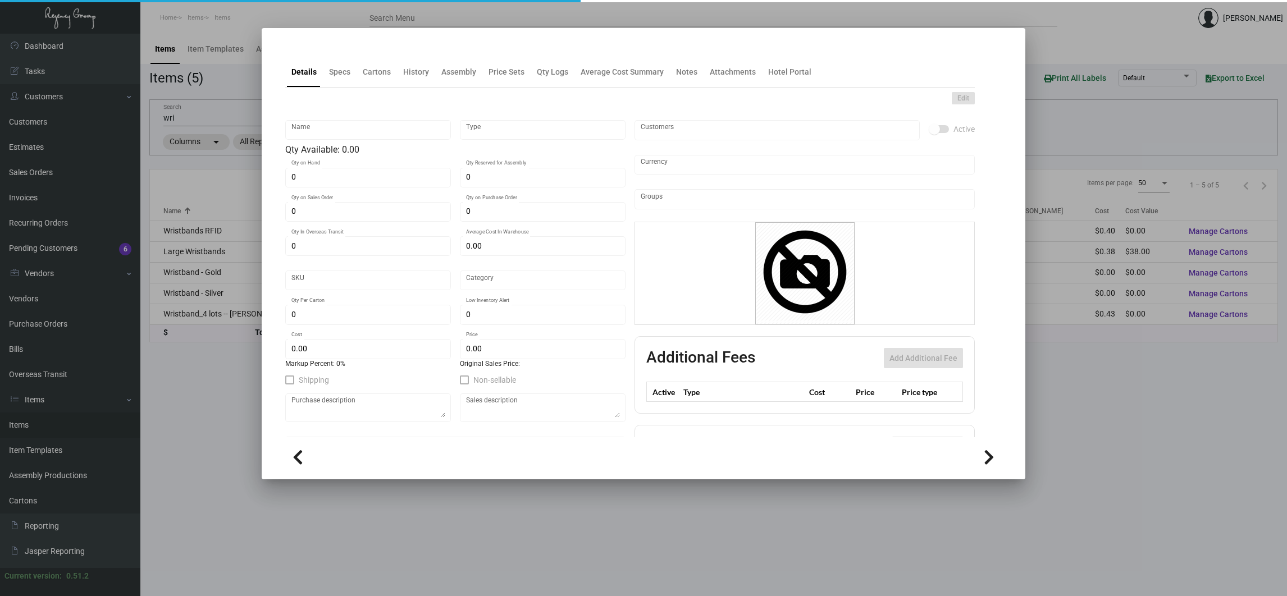
type textarea "Wristbands: Silicone Key wristbands, RFID V-Low (Ving-F08) chips insert, 1 colo…"
checkbox input "true"
type input "United States Dollar $"
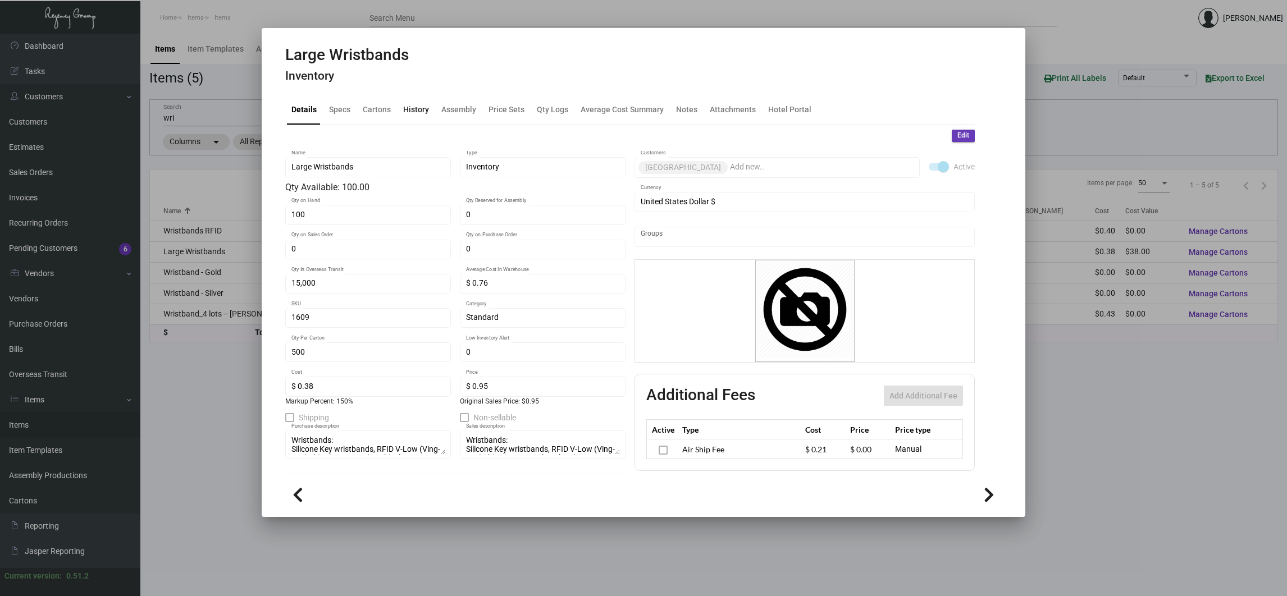
click at [421, 113] on div "History" at bounding box center [416, 109] width 26 height 12
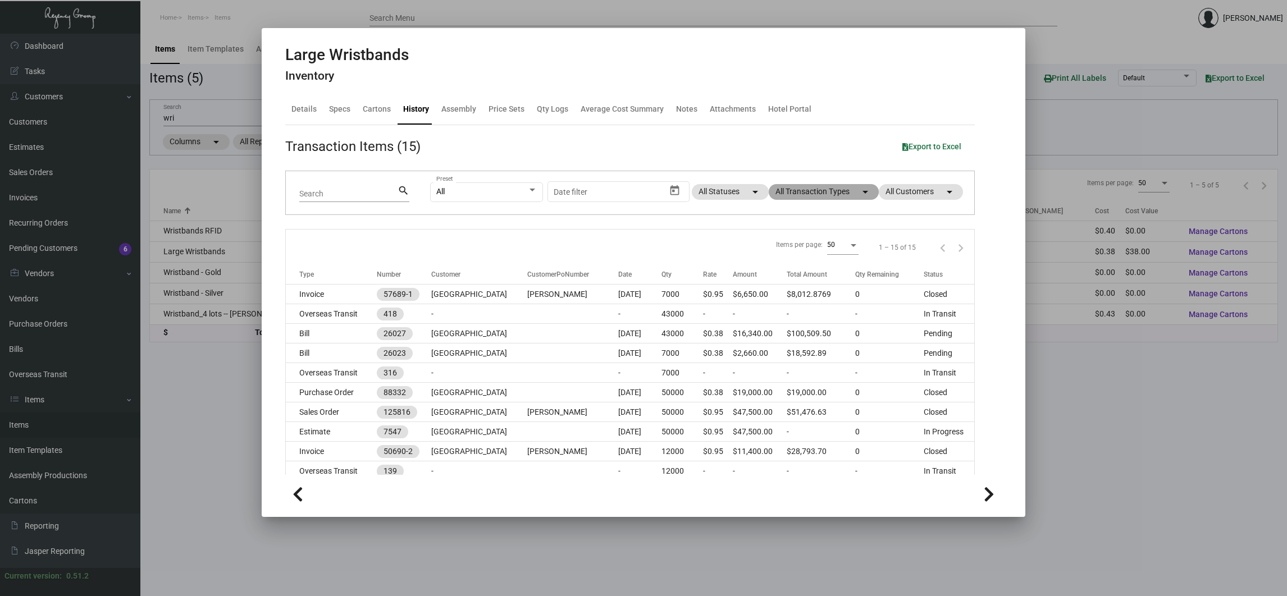
click at [833, 198] on mat-chip "All Transaction Types arrow_drop_down" at bounding box center [824, 192] width 110 height 16
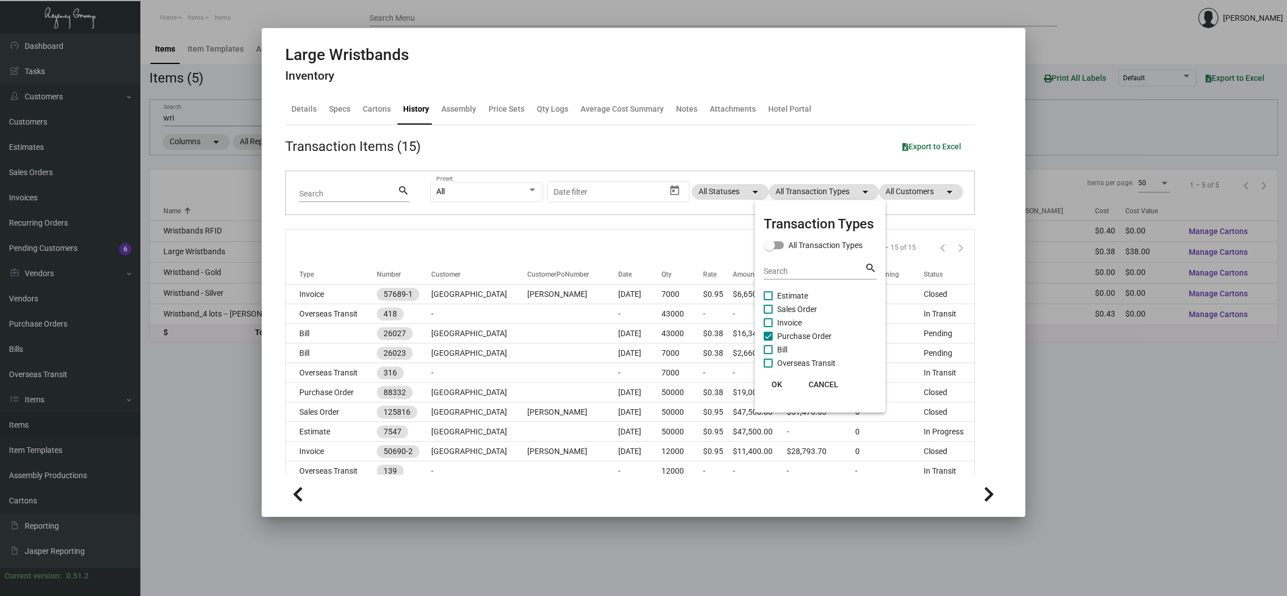
click at [816, 328] on mat-checkbox "Invoice" at bounding box center [820, 322] width 113 height 13
click at [819, 333] on span "Purchase Order" at bounding box center [804, 336] width 54 height 13
click at [768, 341] on input "Purchase Order" at bounding box center [768, 341] width 1 height 1
click at [819, 333] on span "Purchase Order" at bounding box center [804, 336] width 54 height 13
click at [768, 341] on input "Purchase Order" at bounding box center [768, 341] width 1 height 1
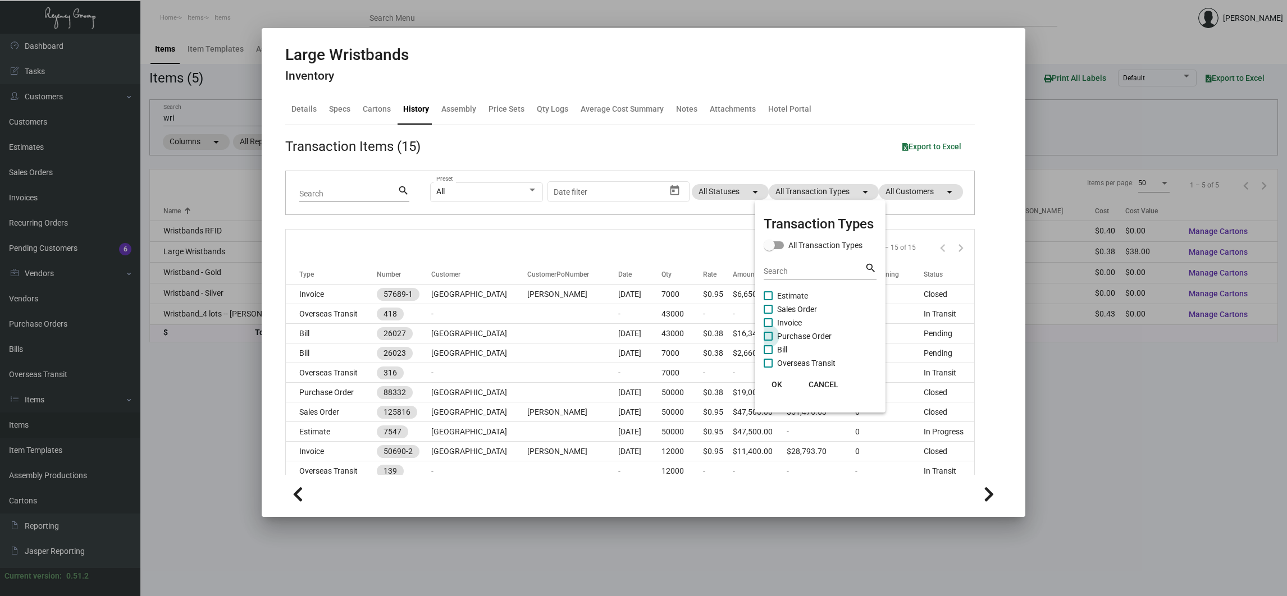
checkbox input "true"
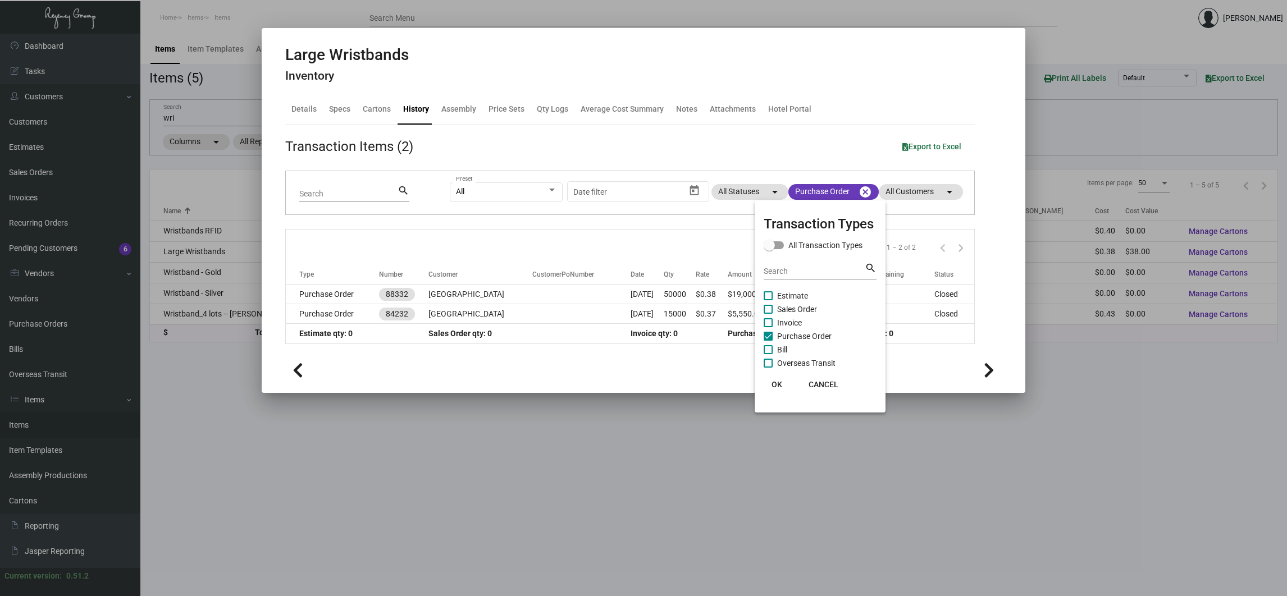
click at [311, 294] on div at bounding box center [643, 298] width 1287 height 596
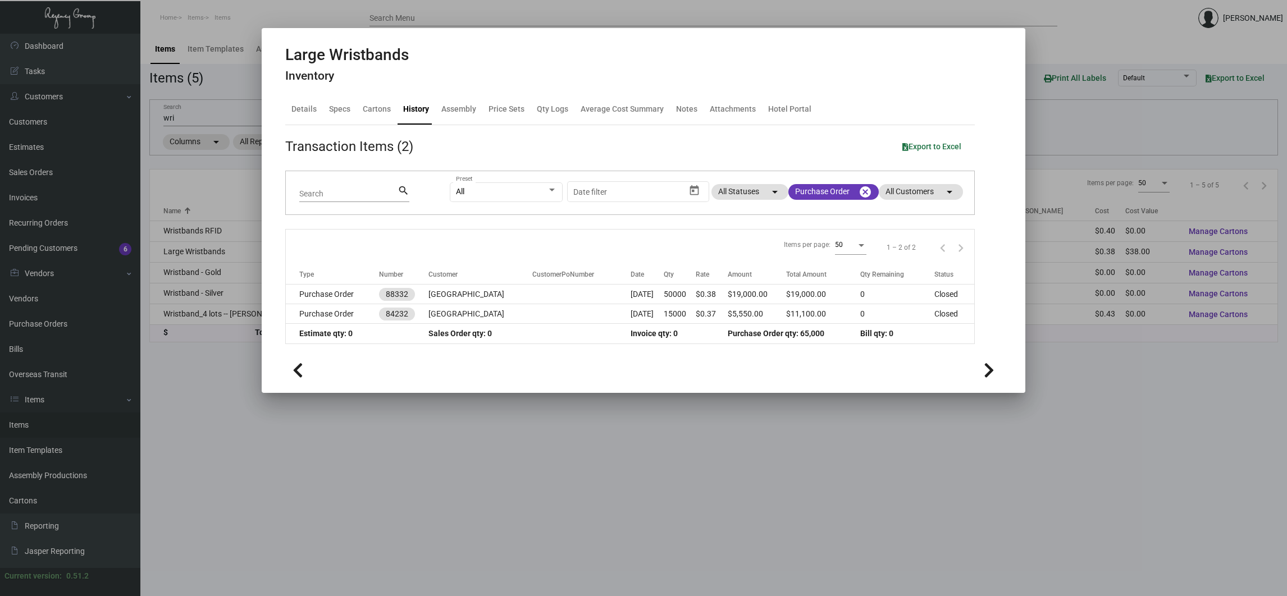
click at [311, 294] on td "Purchase Order" at bounding box center [332, 295] width 93 height 20
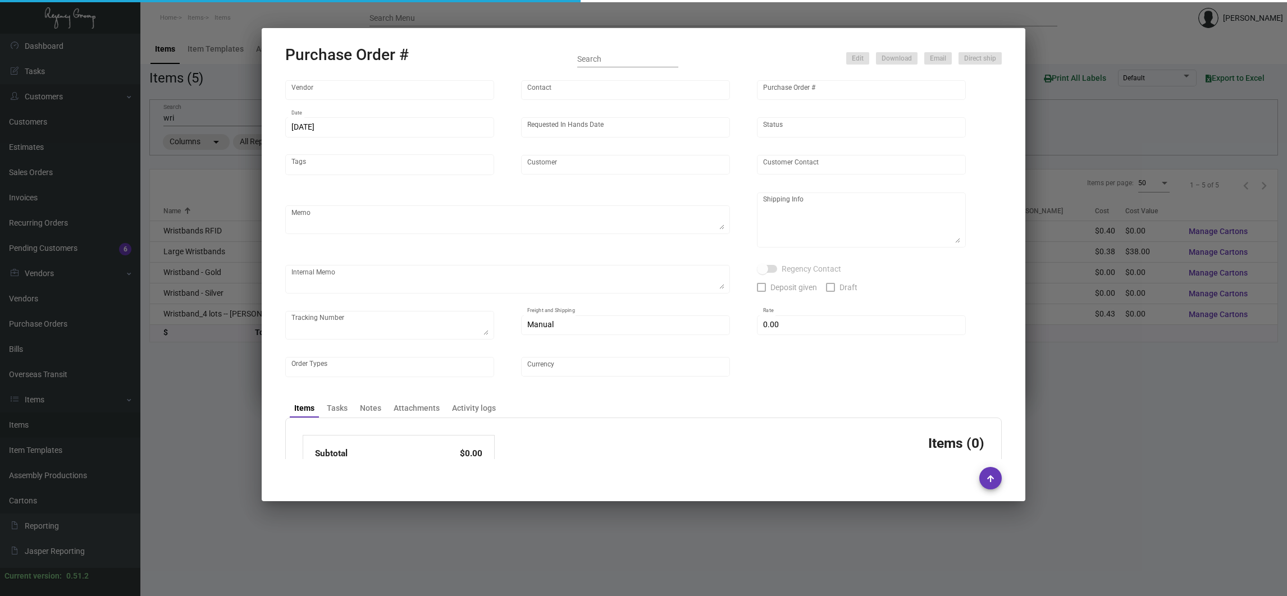
type input "CHENGDU MIND IOT TECHNOLOGY"
type input "[PERSON_NAME]"
type input "88332"
type input "[DATE]"
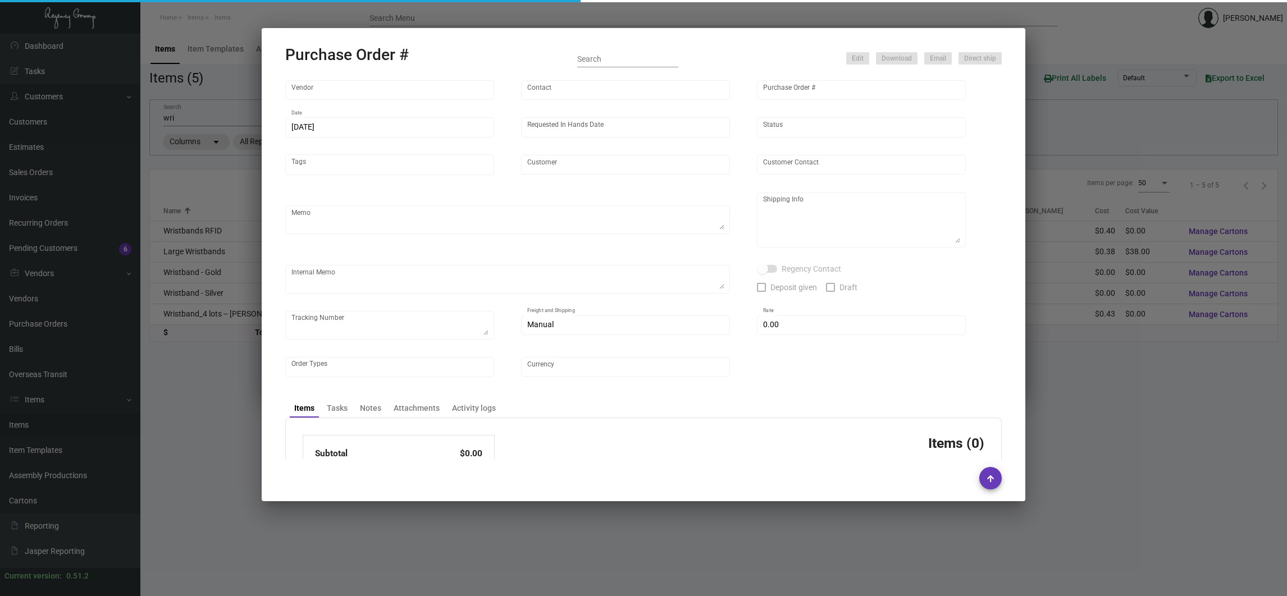
type input "[GEOGRAPHIC_DATA]"
type textarea "7K by AIR, 43K by BOAT"
type textarea "Regency Group NJ [PERSON_NAME] [STREET_ADDRESS]"
checkbox input "true"
type input "$ 0.00"
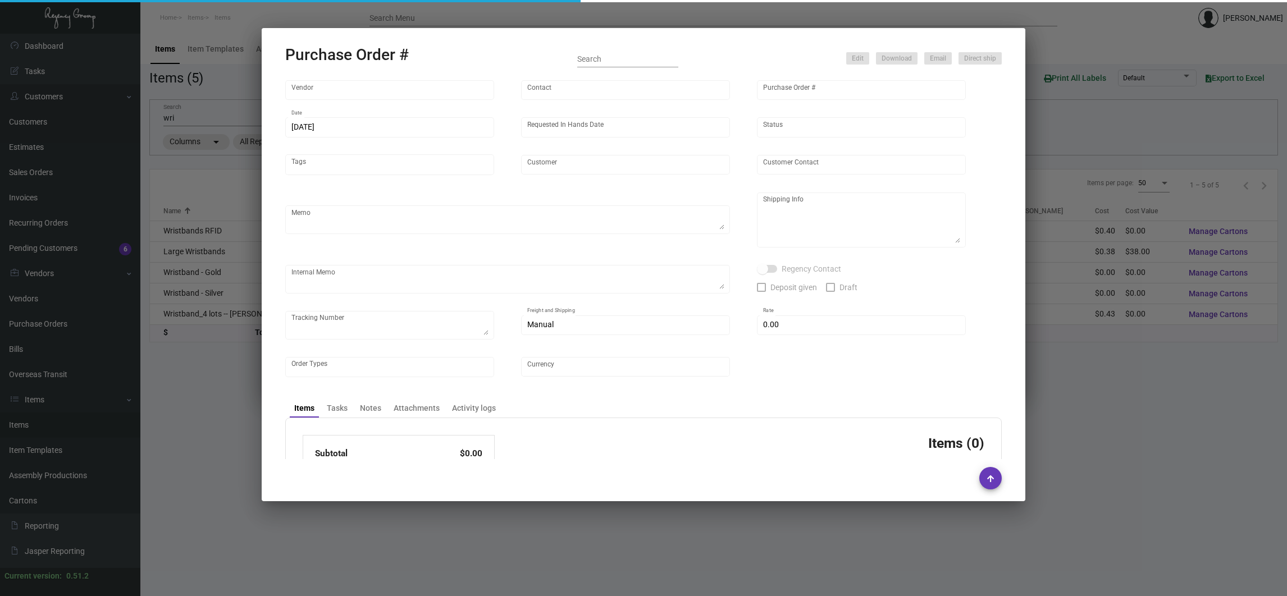
type input "United States Dollar $"
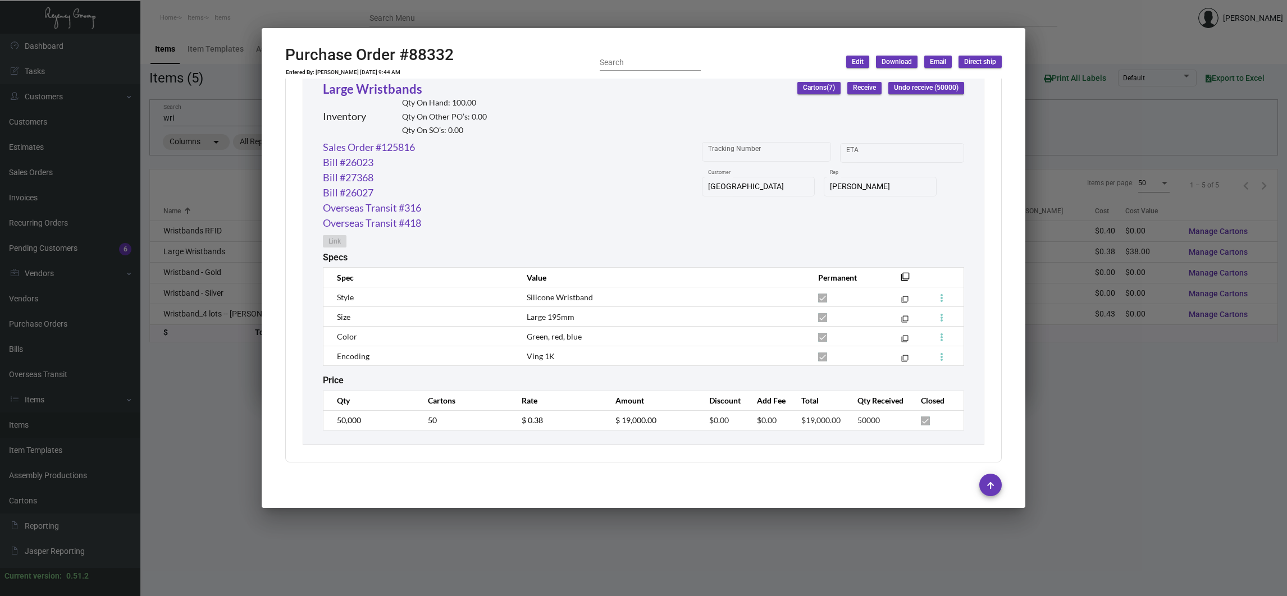
scroll to position [537, 0]
click at [185, 419] on div at bounding box center [643, 298] width 1287 height 596
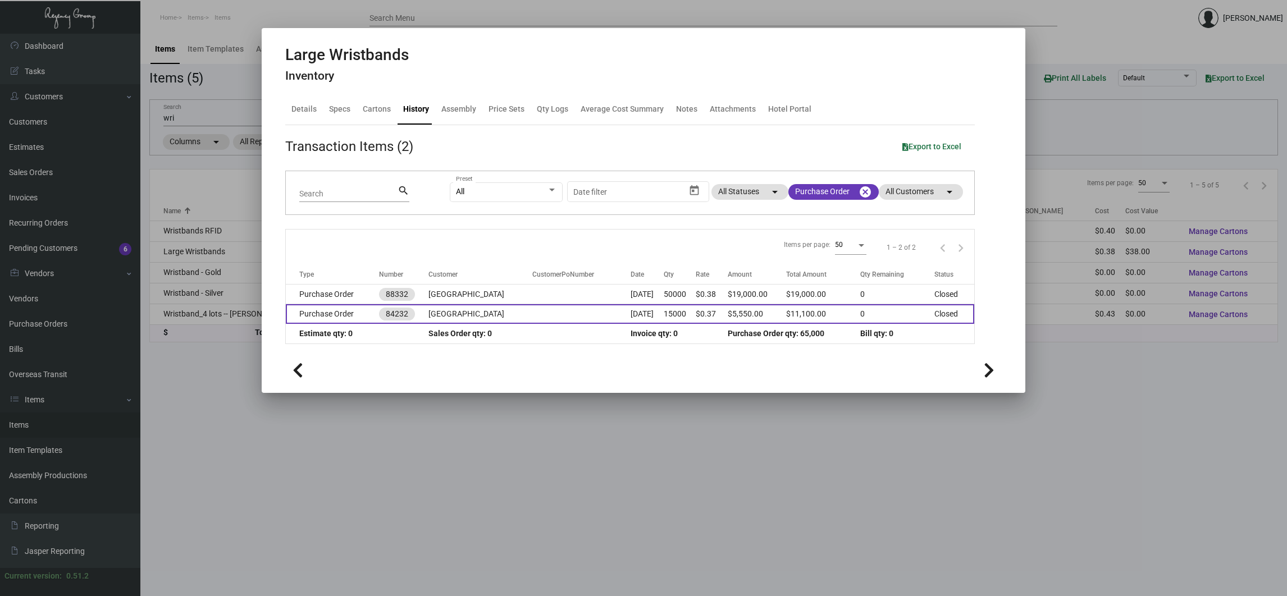
click at [313, 314] on td "Purchase Order" at bounding box center [332, 314] width 93 height 20
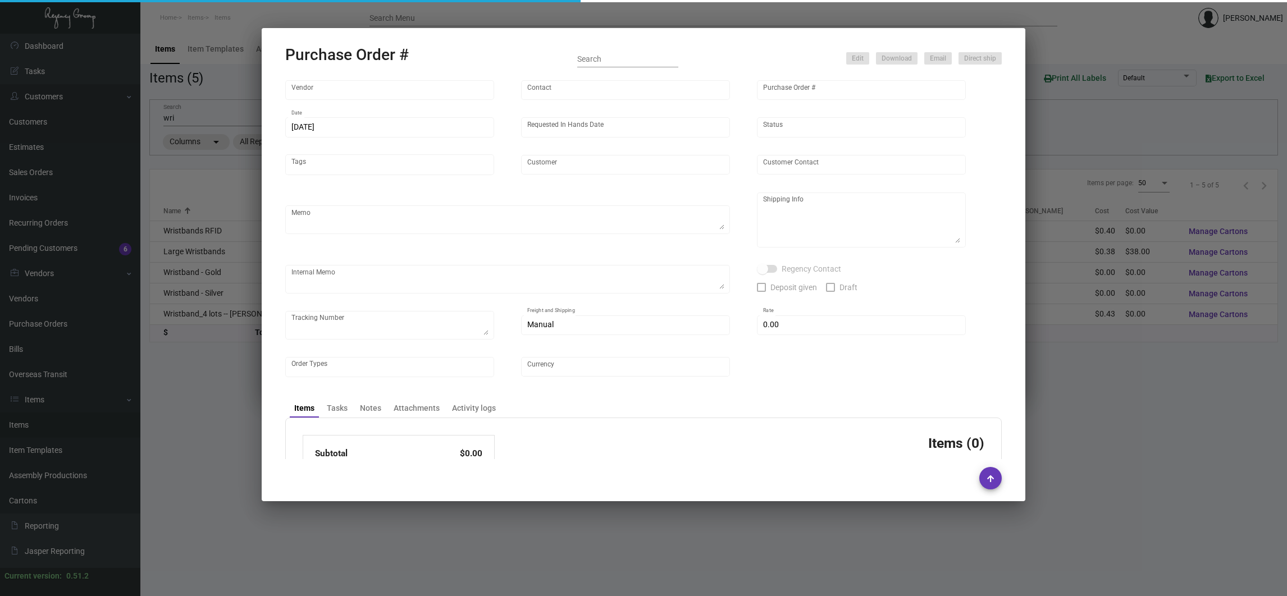
type input "CHENGDU MIND IOT TECHNOLOGY"
type input "[PERSON_NAME]"
type input "84232"
type input "[DATE]"
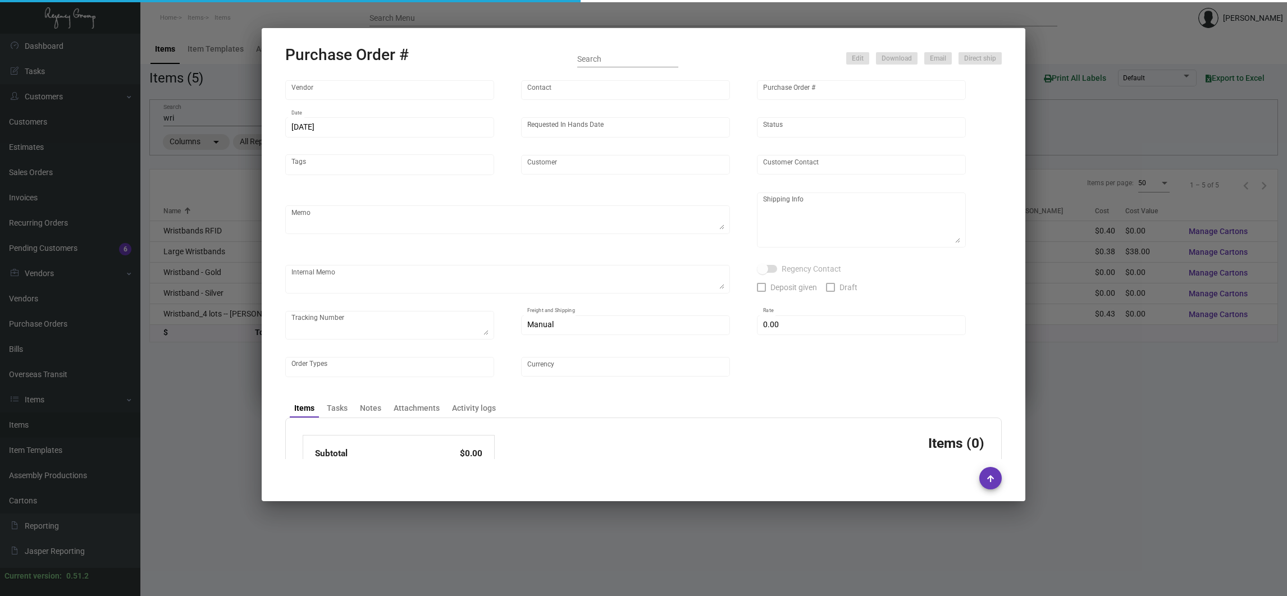
type input "[GEOGRAPHIC_DATA]"
type textarea "Regency Group NJ [PERSON_NAME] [STREET_ADDRESS]"
checkbox input "true"
type input "$ 0.00"
type input "United States Dollar $"
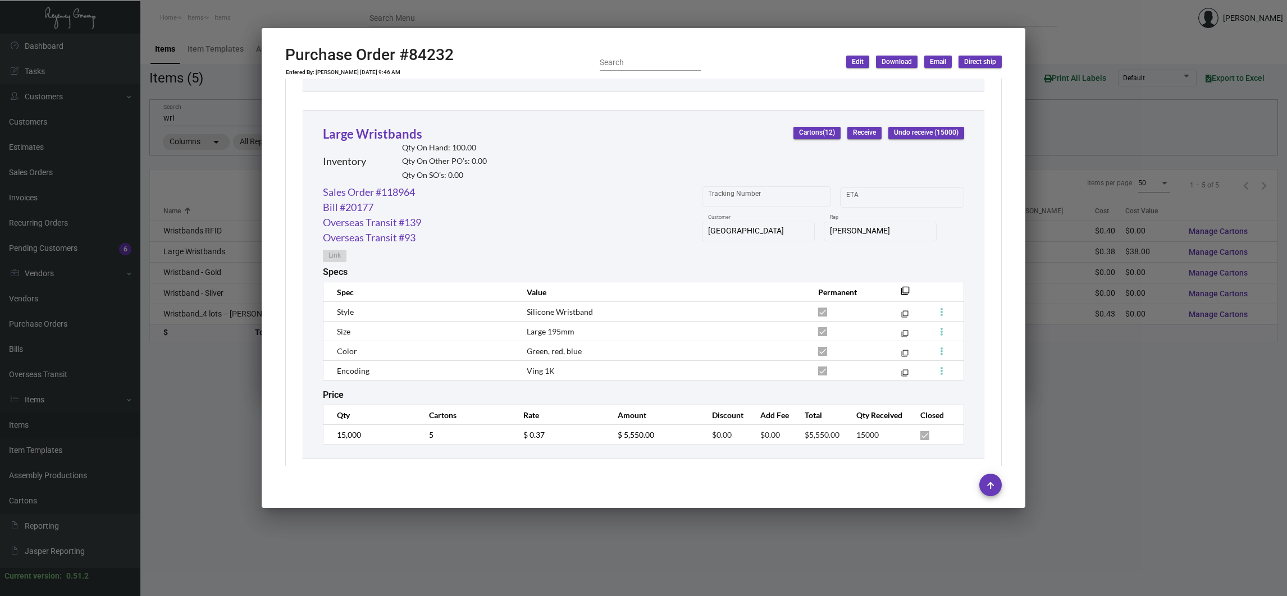
scroll to position [898, 0]
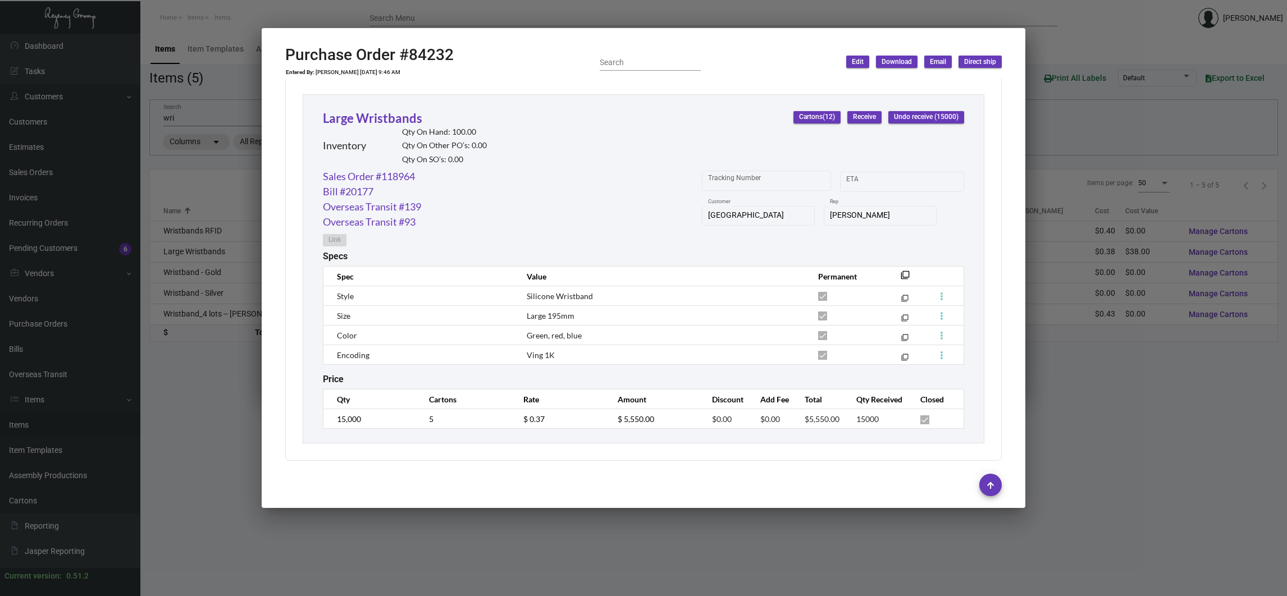
click at [221, 427] on div at bounding box center [643, 298] width 1287 height 596
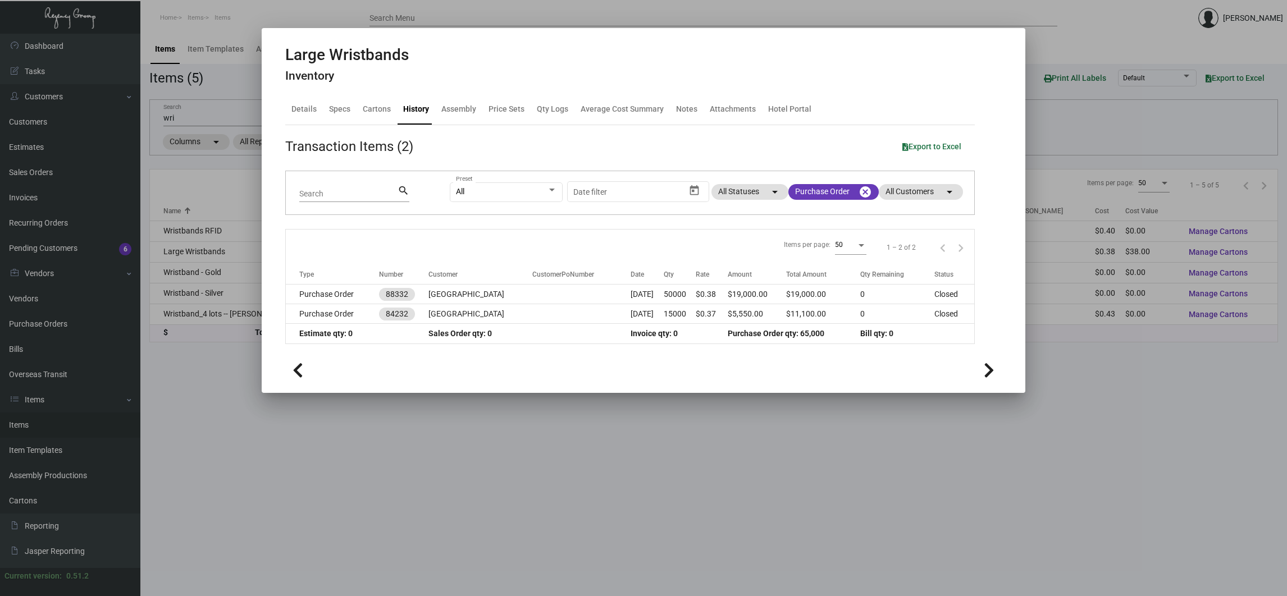
click at [202, 271] on div at bounding box center [643, 298] width 1287 height 596
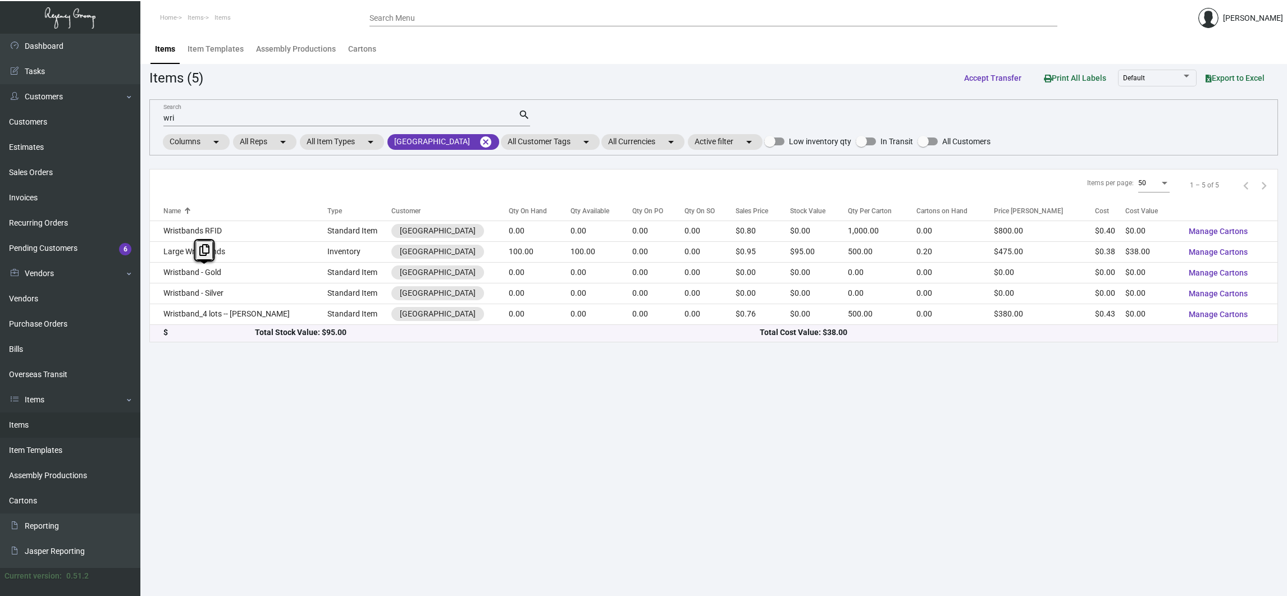
click at [202, 271] on td "Wristband - Gold" at bounding box center [238, 272] width 177 height 21
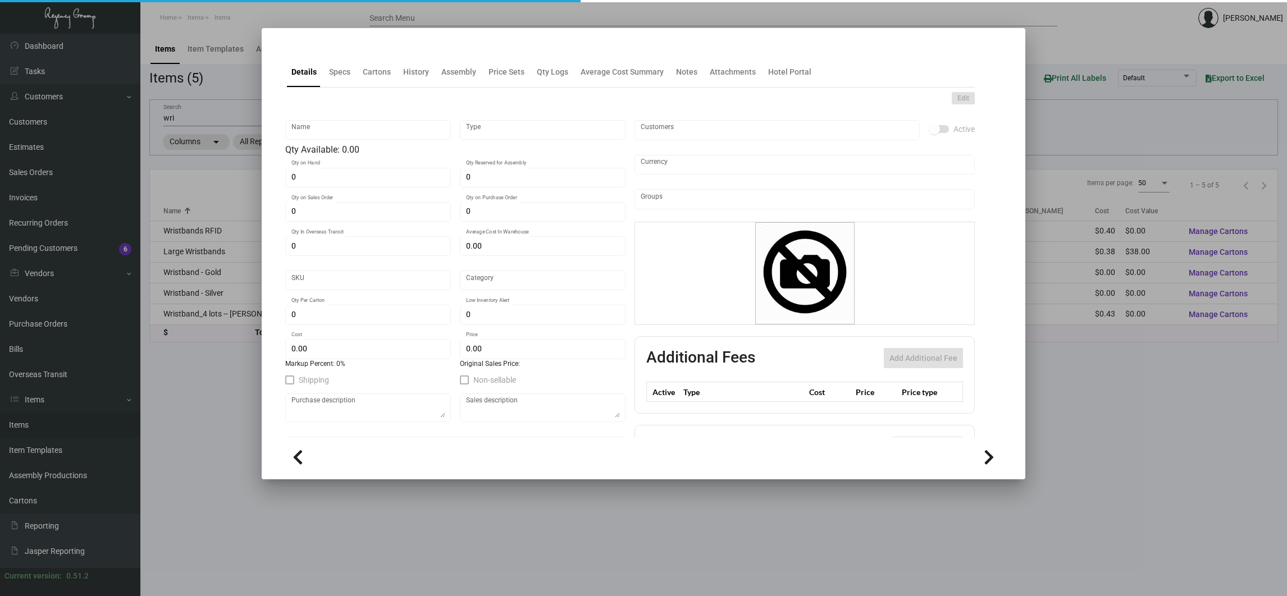
type input "Wristband - Gold"
type input "Standard Item"
type input "$ 0.00"
type input "769-Wristband-7"
type input "Standard"
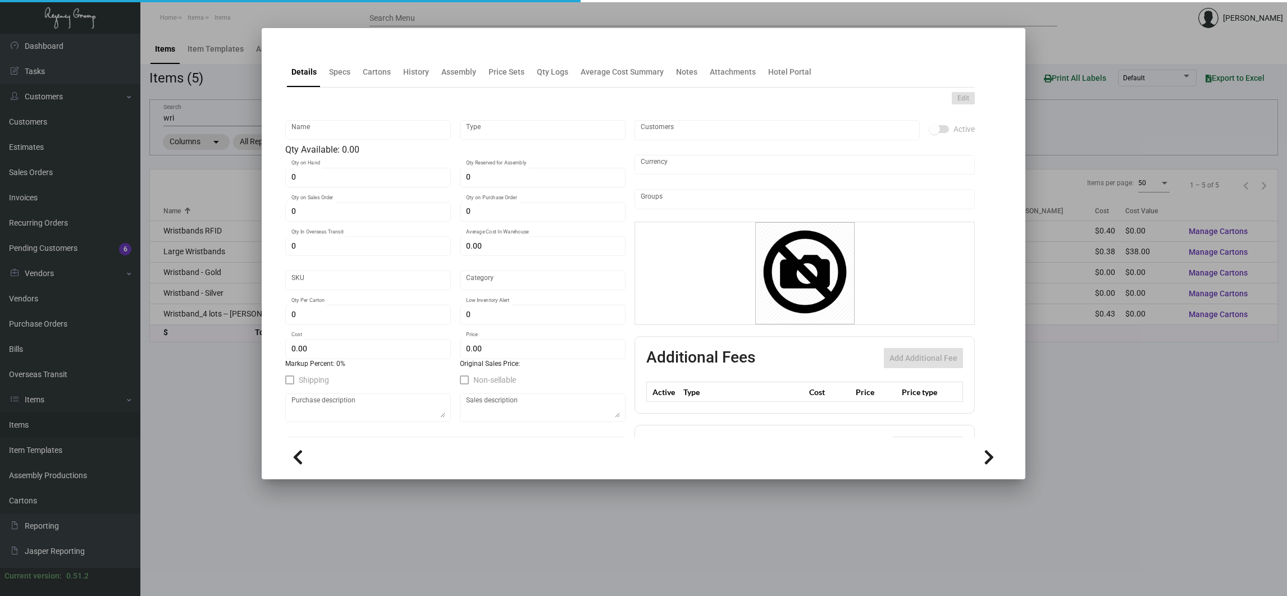
type input "$ 0.00"
checkbox input "true"
type input "United States Dollar $"
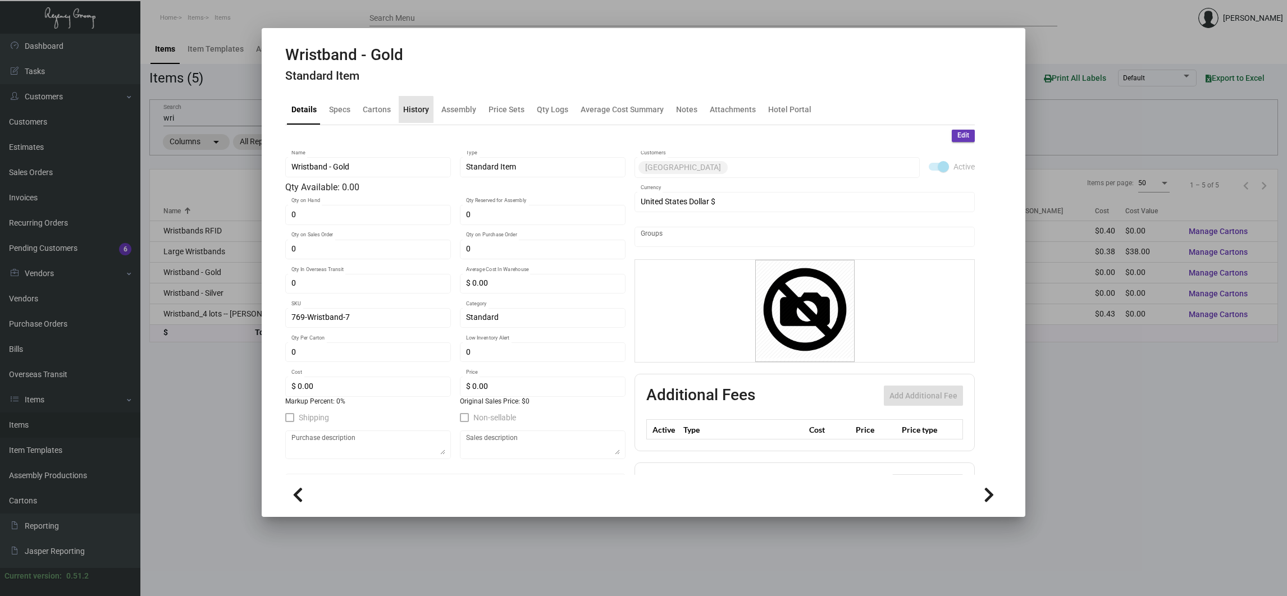
click at [406, 120] on div "History" at bounding box center [416, 109] width 35 height 27
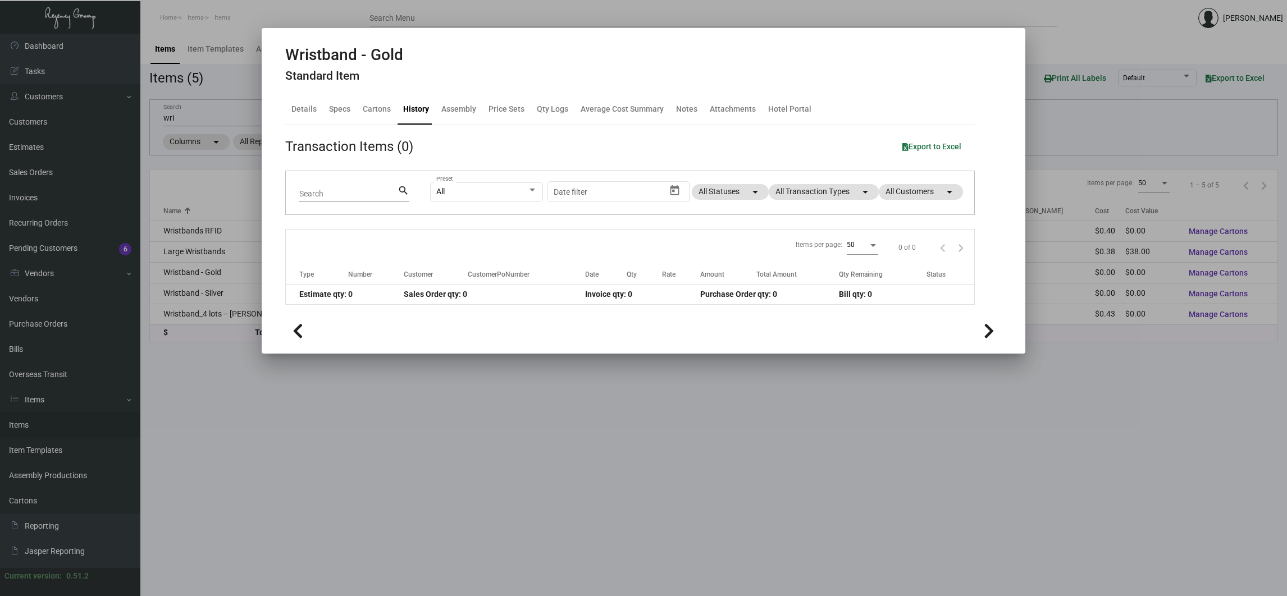
click at [265, 453] on div at bounding box center [643, 298] width 1287 height 596
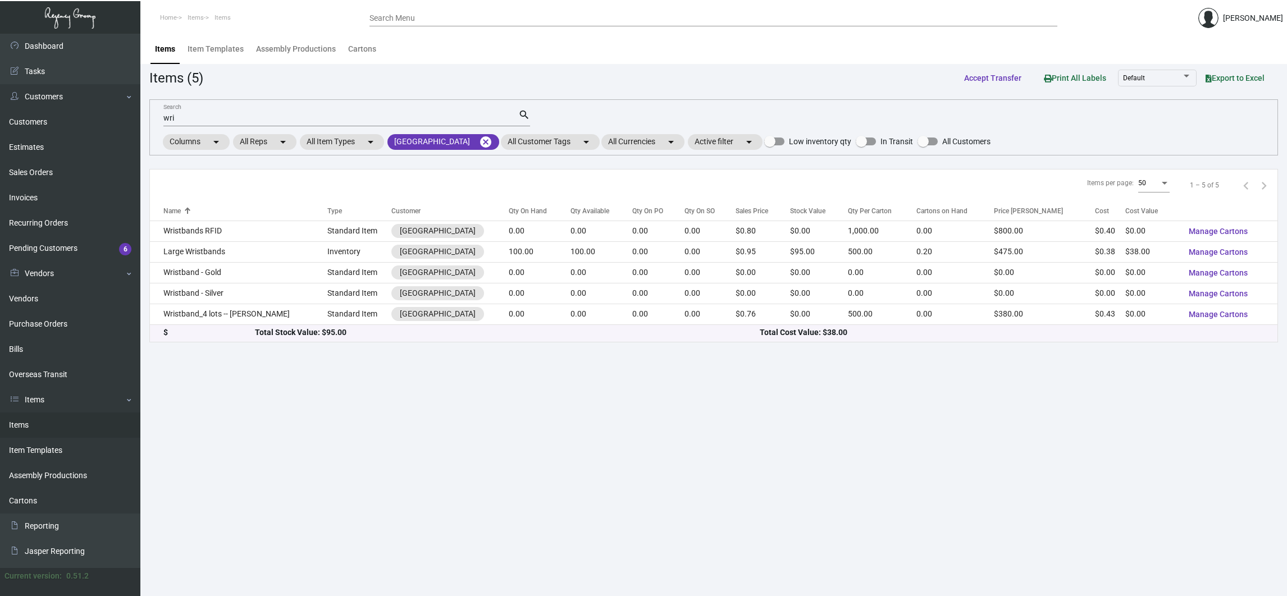
click at [200, 299] on td "Wristband - Silver" at bounding box center [238, 293] width 177 height 21
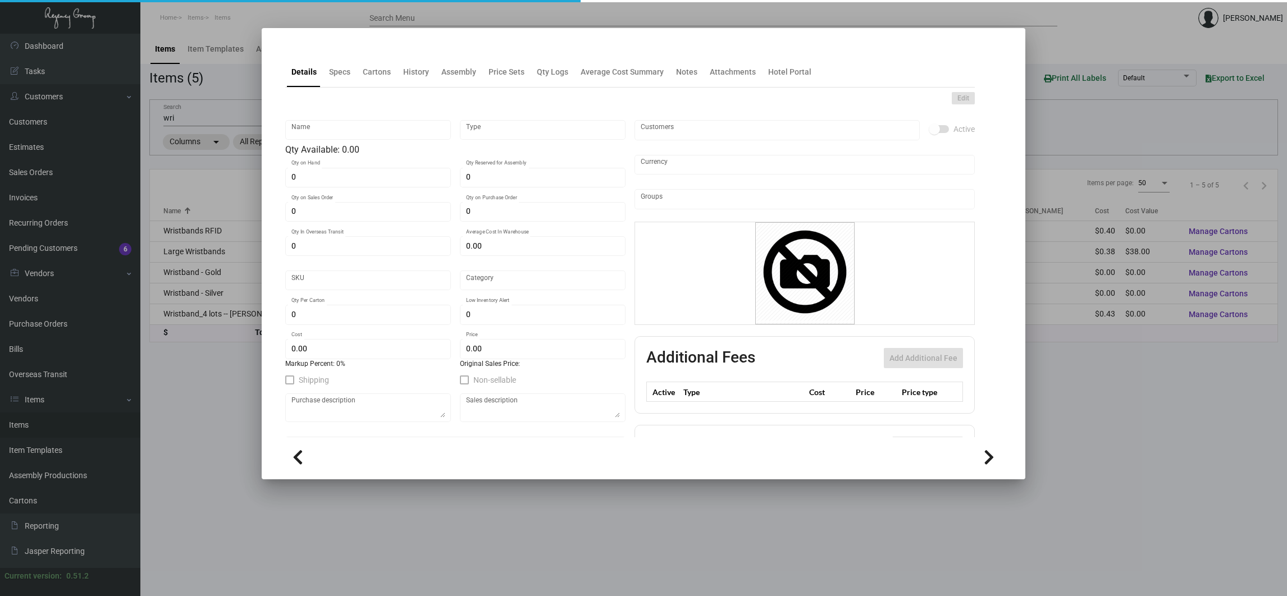
type input "Wristband - Silver"
type input "Standard Item"
type input "$ 0.00"
type input "769-Wristband-21"
type input "Standard"
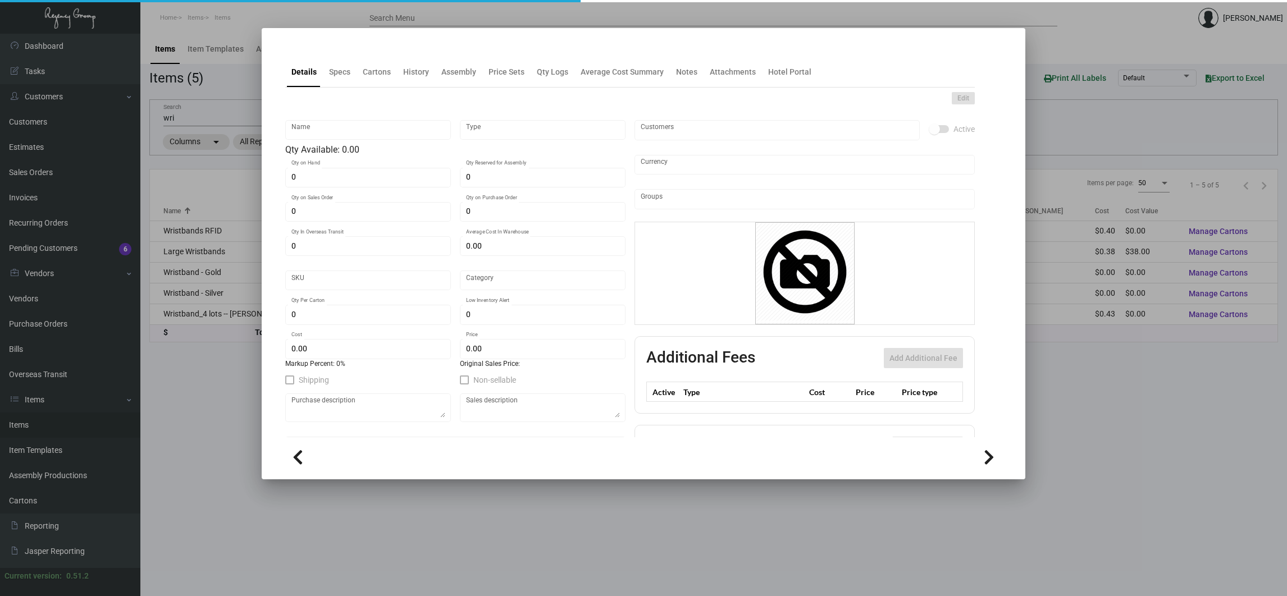
type input "$ 0.00"
checkbox input "true"
type input "United States Dollar $"
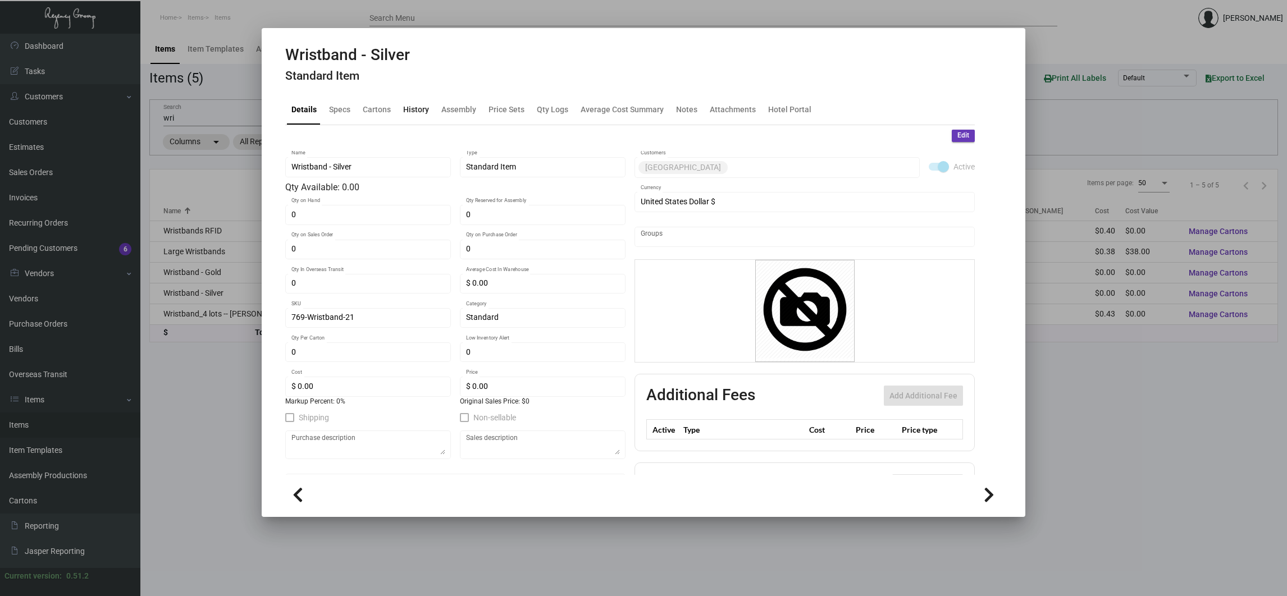
click at [406, 112] on div "History" at bounding box center [416, 109] width 26 height 12
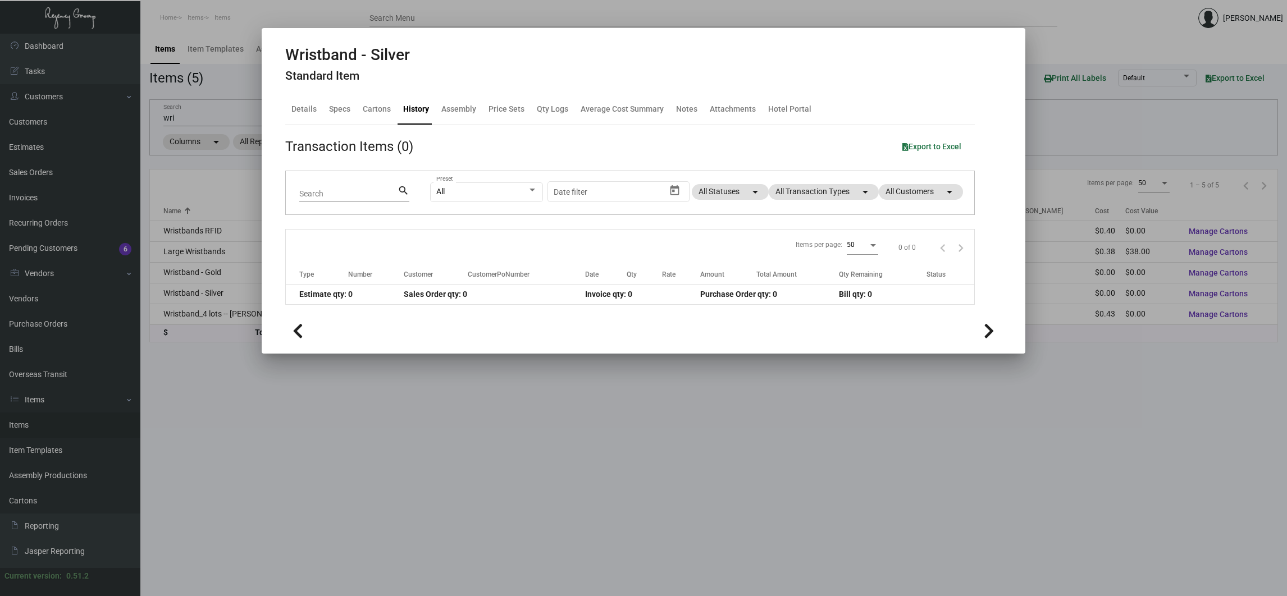
click at [194, 317] on div at bounding box center [643, 298] width 1287 height 596
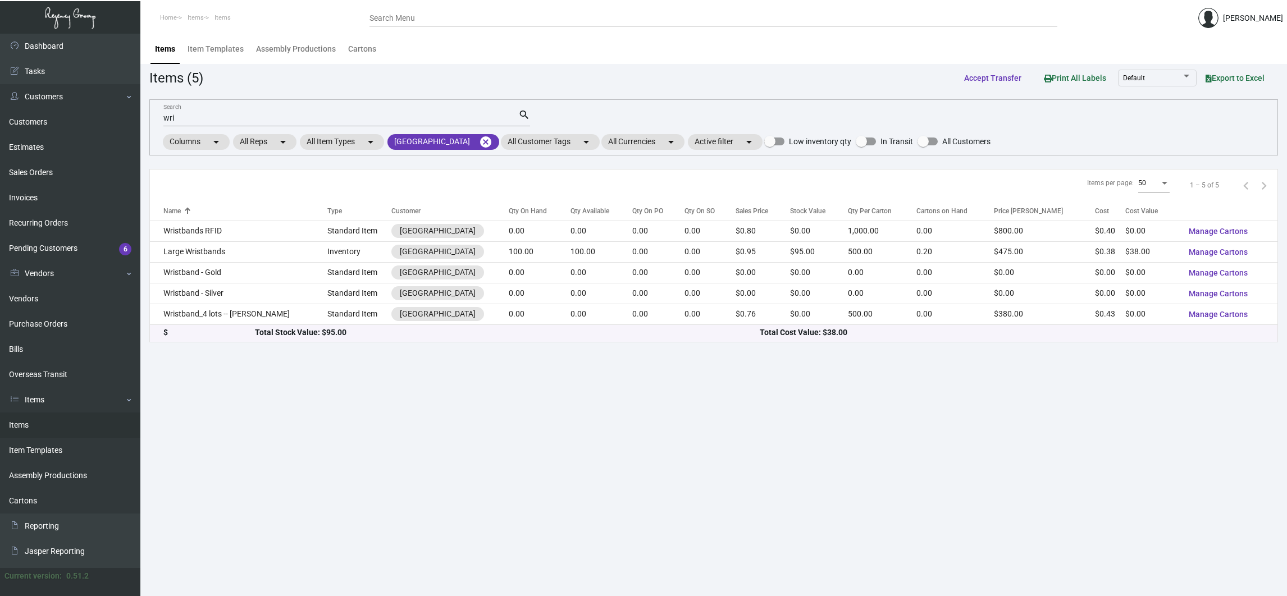
click at [194, 317] on td "Wristband_4 lots -- [PERSON_NAME]" at bounding box center [238, 314] width 177 height 21
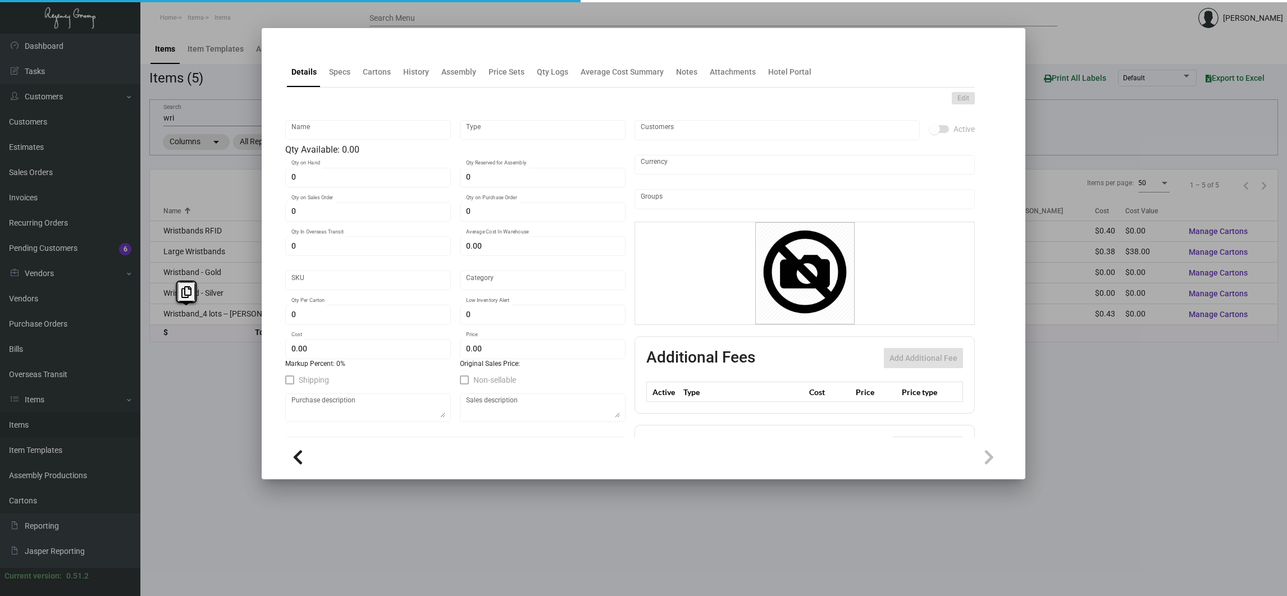
type input "Wristband_4 lots -- [PERSON_NAME]"
type input "Standard Item"
type input "5,000"
type input "$ 0.00"
type input "Overseas"
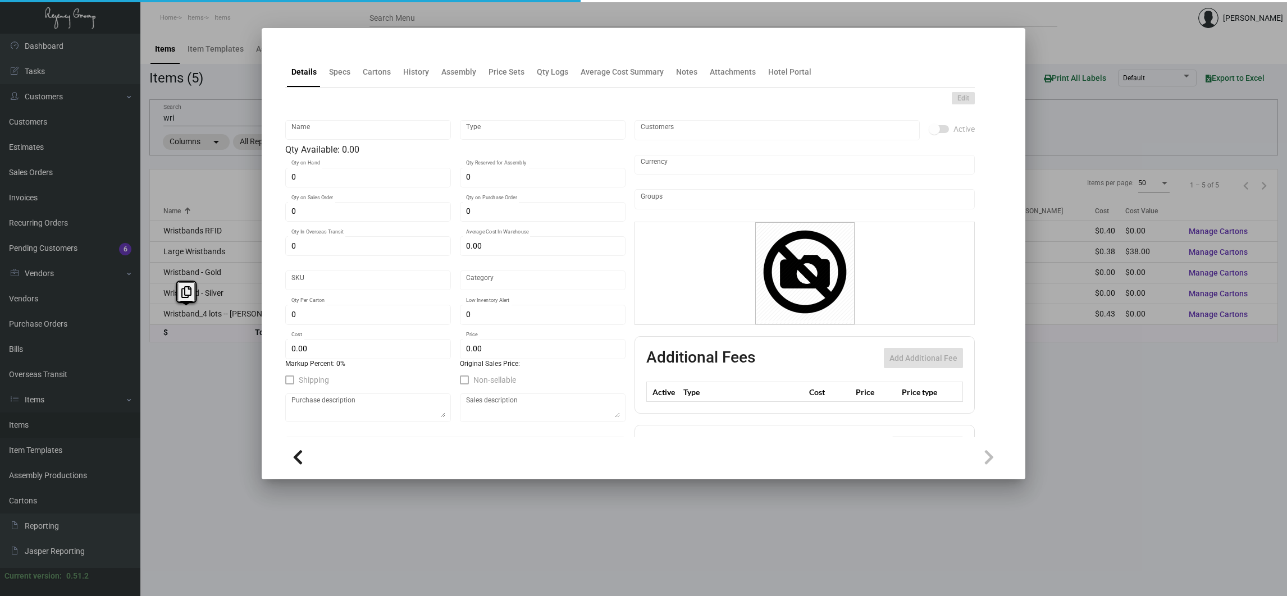
type input "500"
type input "$ 0.43"
type input "$ 0.76"
checkbox input "true"
type input "United States Dollar $"
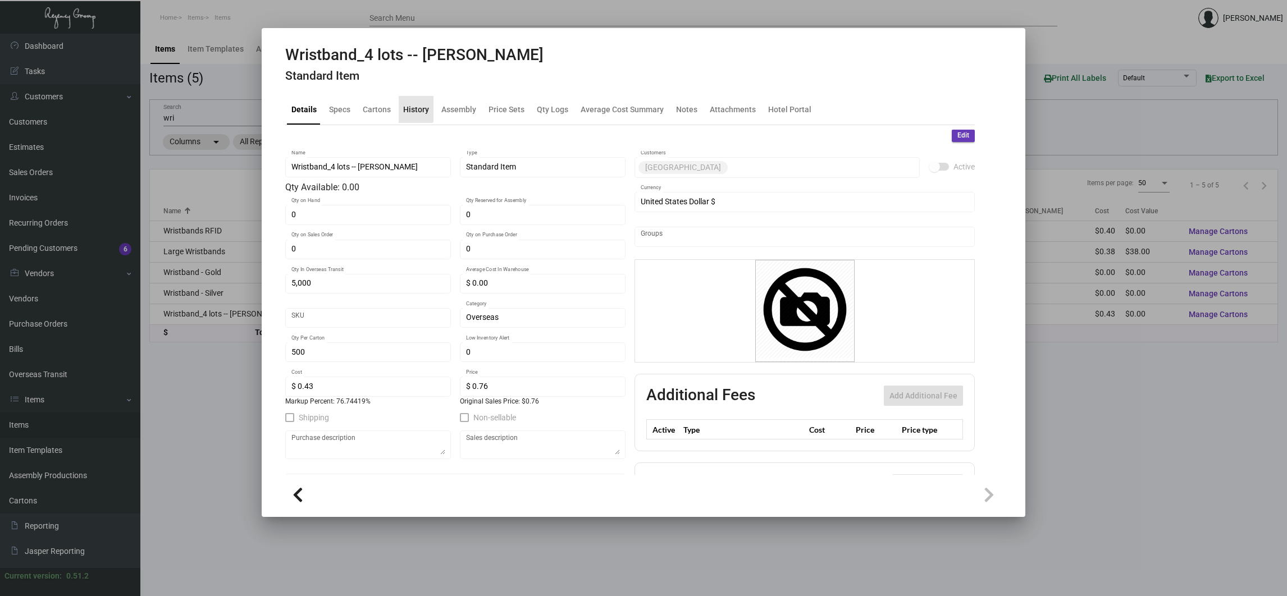
drag, startPoint x: 194, startPoint y: 317, endPoint x: 408, endPoint y: 109, distance: 298.2
click at [408, 109] on div "History" at bounding box center [416, 109] width 26 height 12
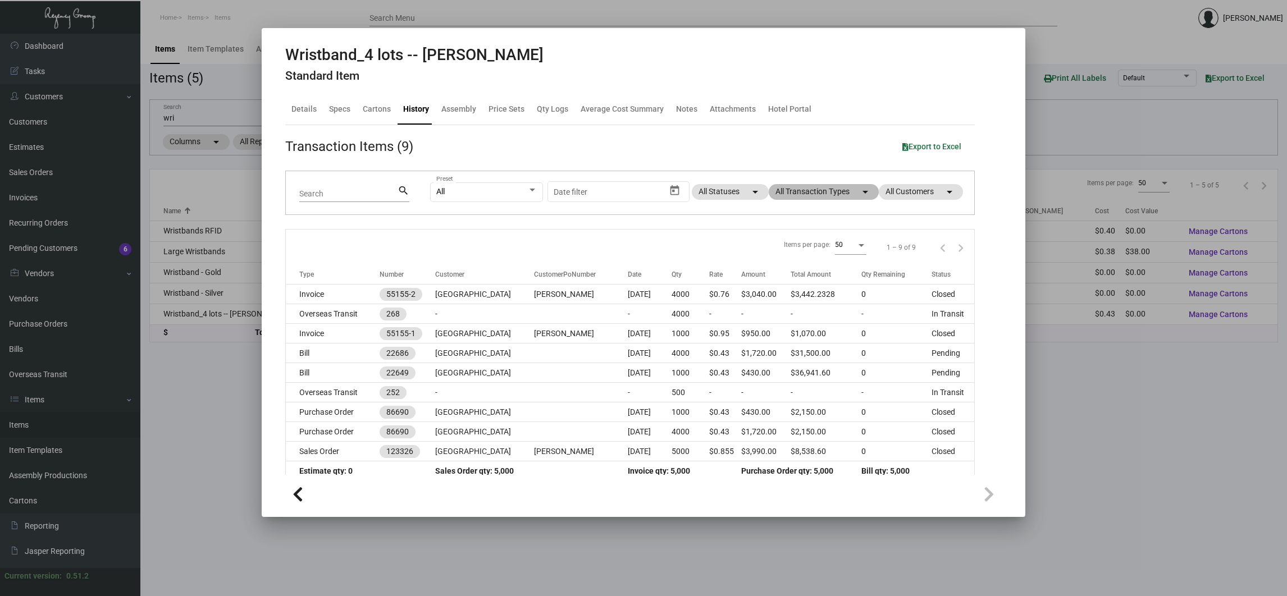
click at [796, 191] on mat-chip "All Transaction Types arrow_drop_down" at bounding box center [824, 192] width 110 height 16
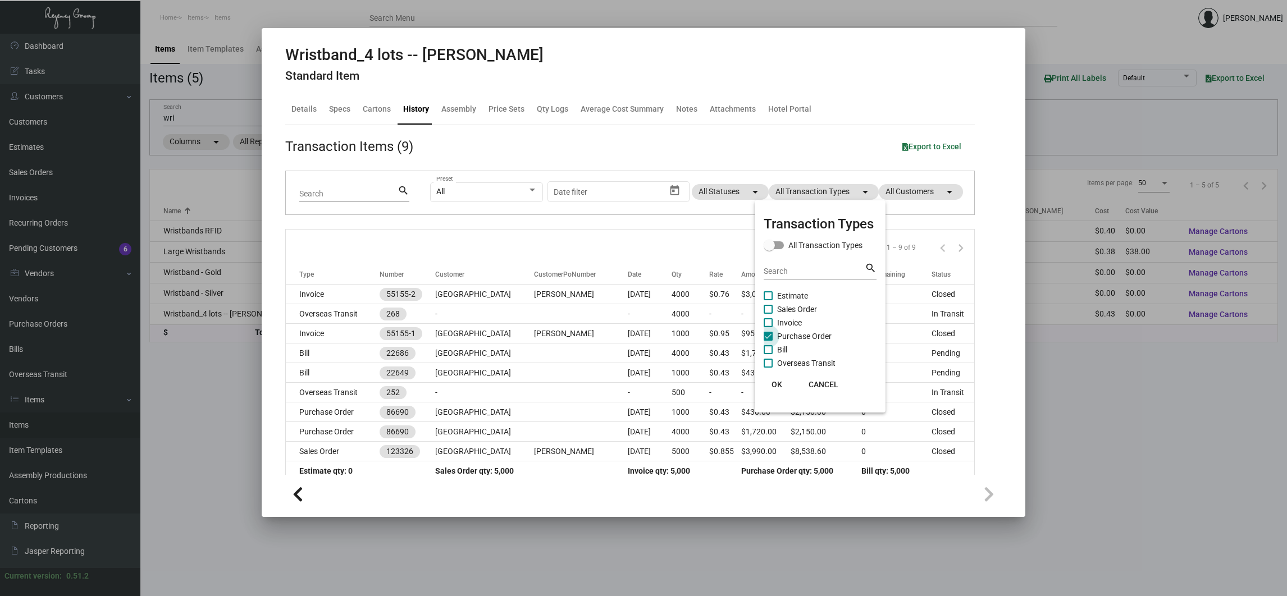
click at [809, 339] on span "Purchase Order" at bounding box center [804, 336] width 54 height 13
click at [768, 341] on input "Purchase Order" at bounding box center [768, 341] width 1 height 1
click at [809, 339] on span "Purchase Order" at bounding box center [804, 336] width 54 height 13
click at [768, 341] on input "Purchase Order" at bounding box center [768, 341] width 1 height 1
checkbox input "true"
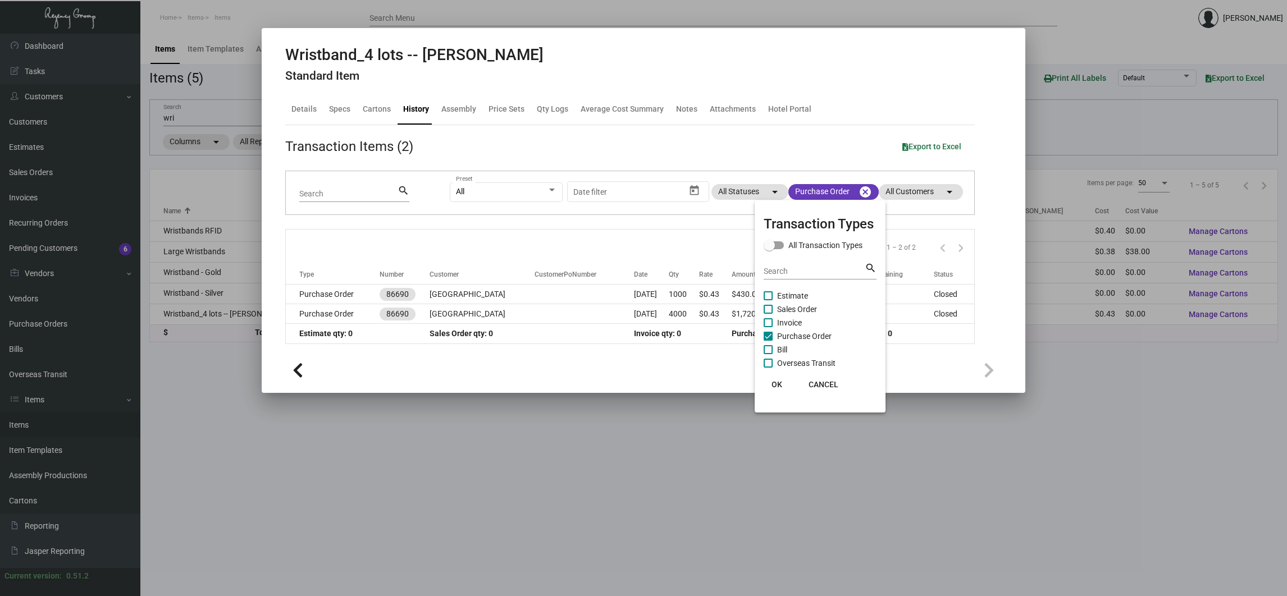
click at [363, 302] on div at bounding box center [643, 298] width 1287 height 596
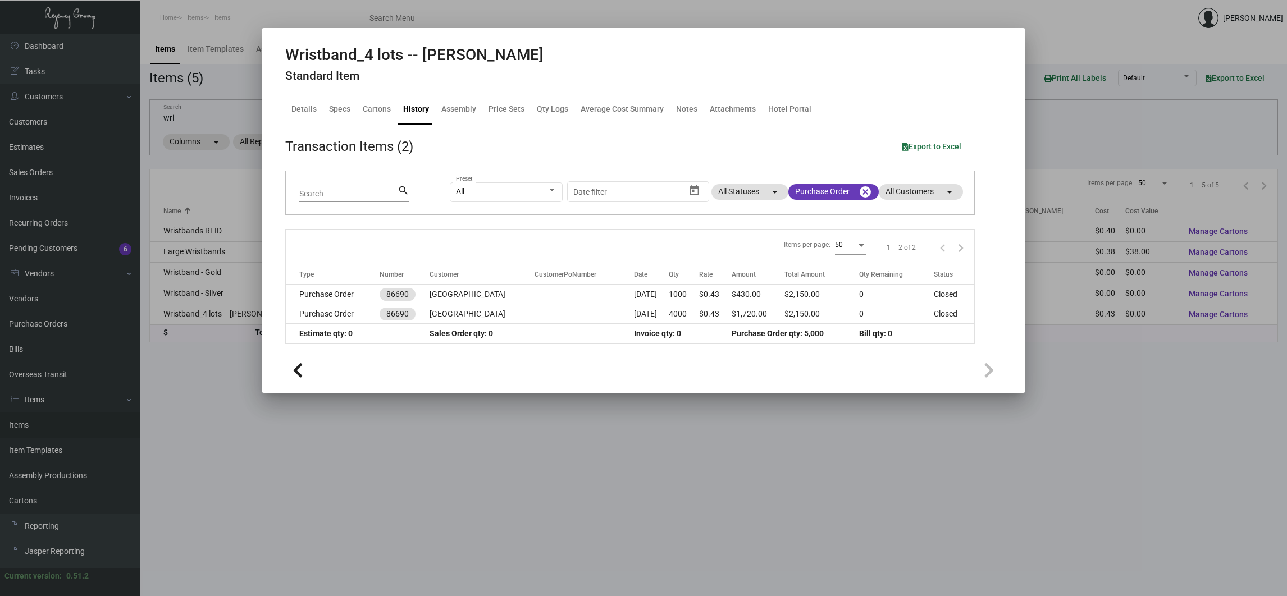
click at [363, 302] on td "Purchase Order" at bounding box center [333, 295] width 94 height 20
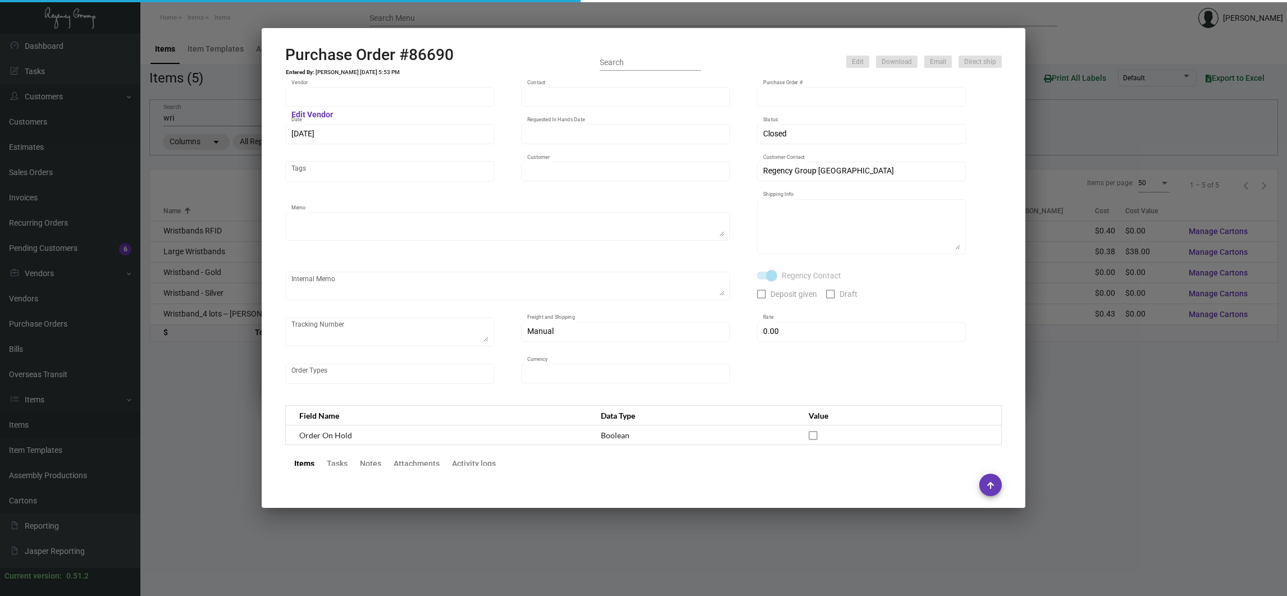
type input "CHENGDU MIND IOT TECHNOLOGY"
type input "[PERSON_NAME]"
type input "86690"
type input "[DATE]"
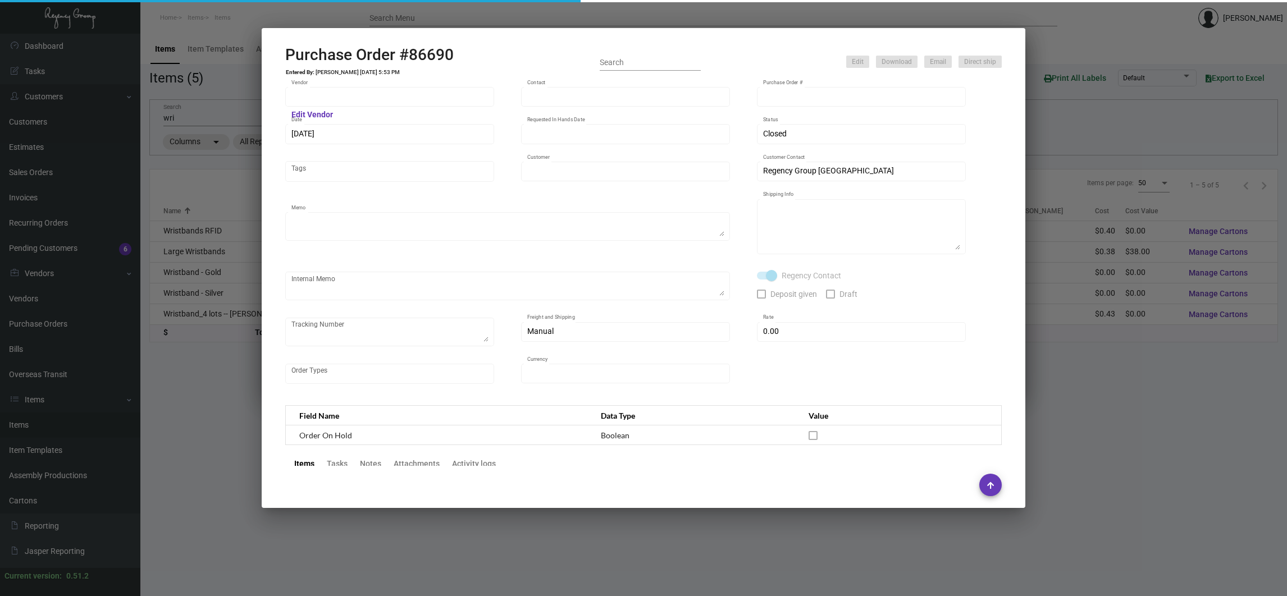
type input "[GEOGRAPHIC_DATA]"
type textarea "250 per color per size ship by AIR. Rest ship by BOAT"
type textarea "Regency Group NJ [PERSON_NAME] [STREET_ADDRESS]"
checkbox input "true"
type input "$ 0.00"
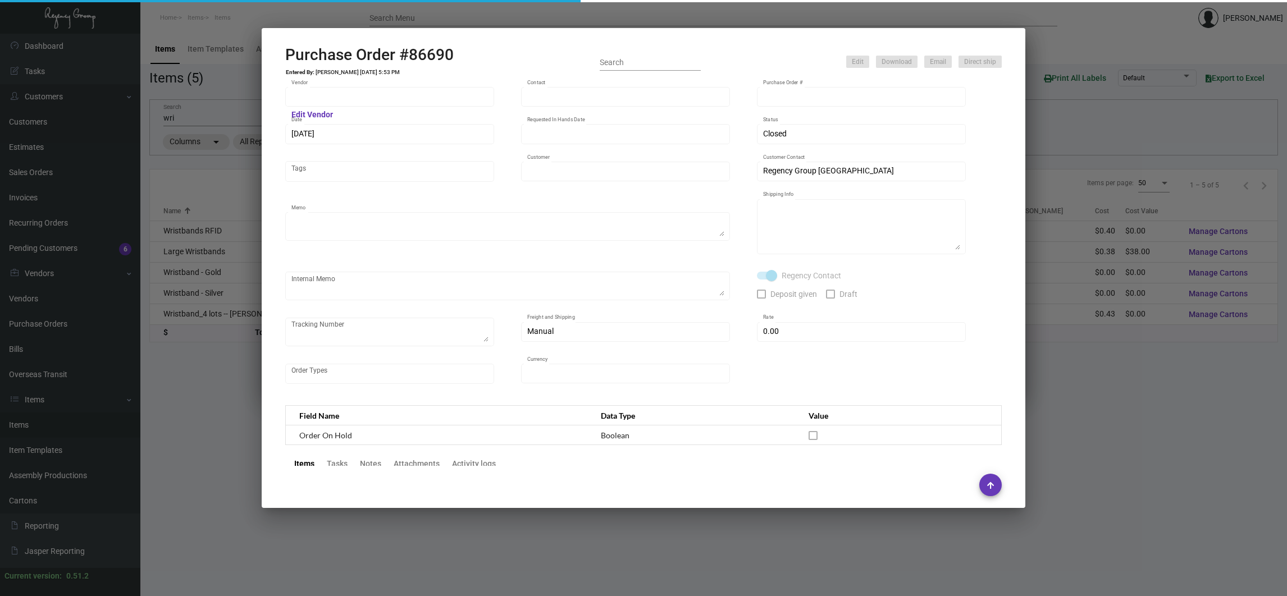
type input "United States Dollar $"
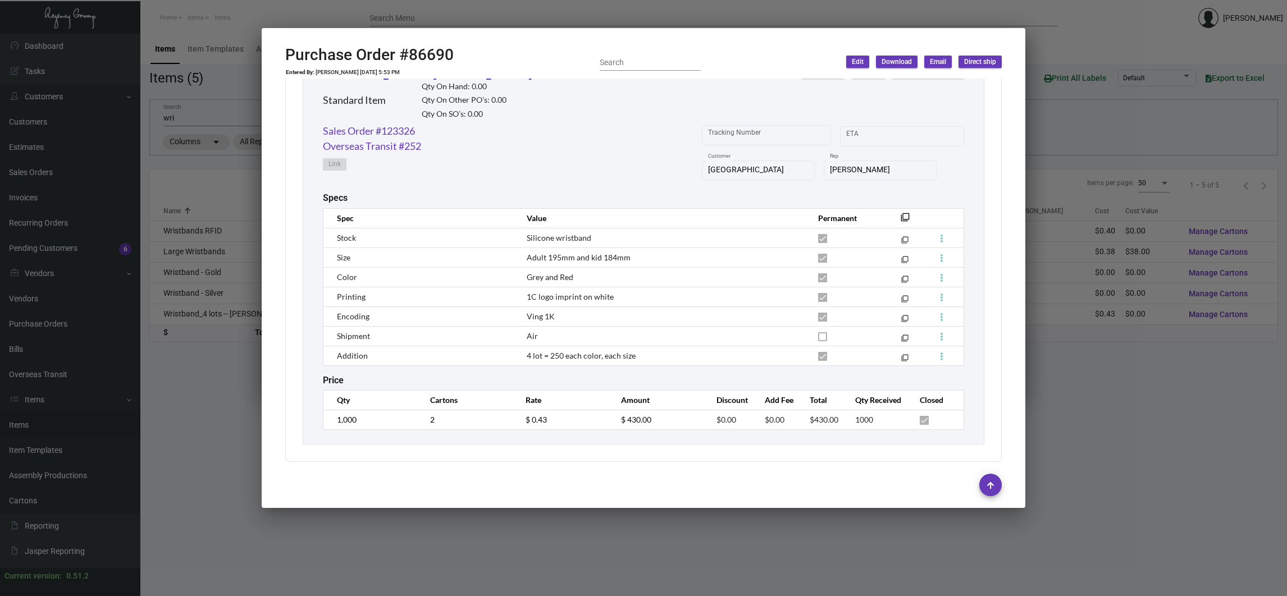
scroll to position [1002, 0]
click at [233, 385] on div at bounding box center [643, 298] width 1287 height 596
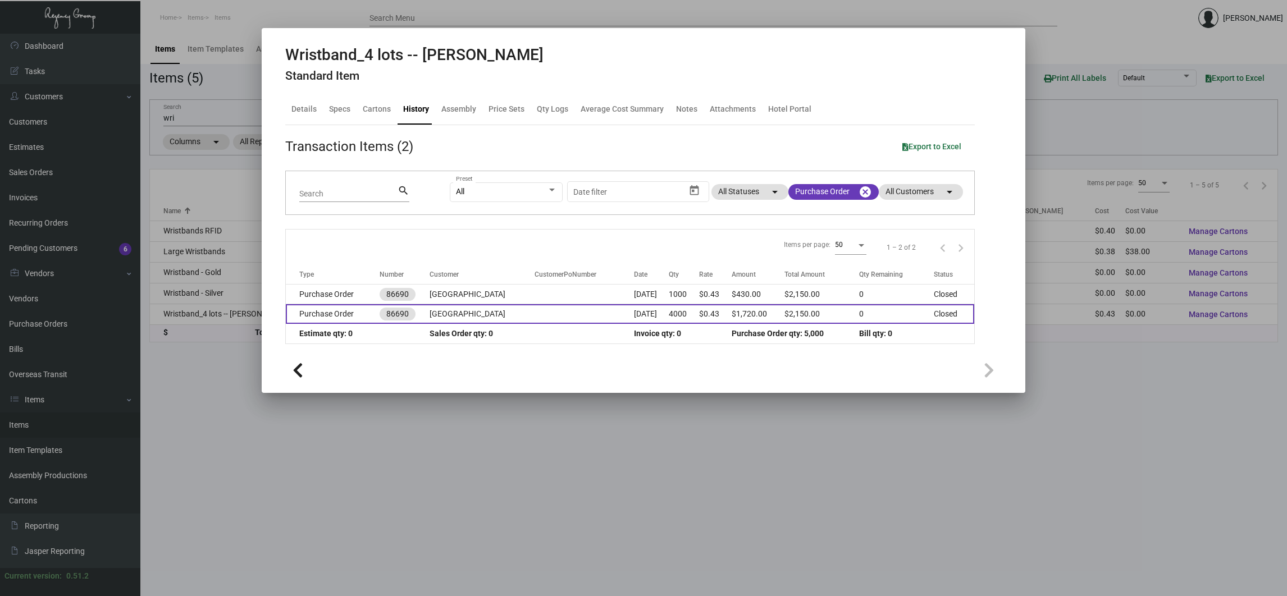
click at [350, 304] on td "Purchase Order" at bounding box center [333, 314] width 94 height 20
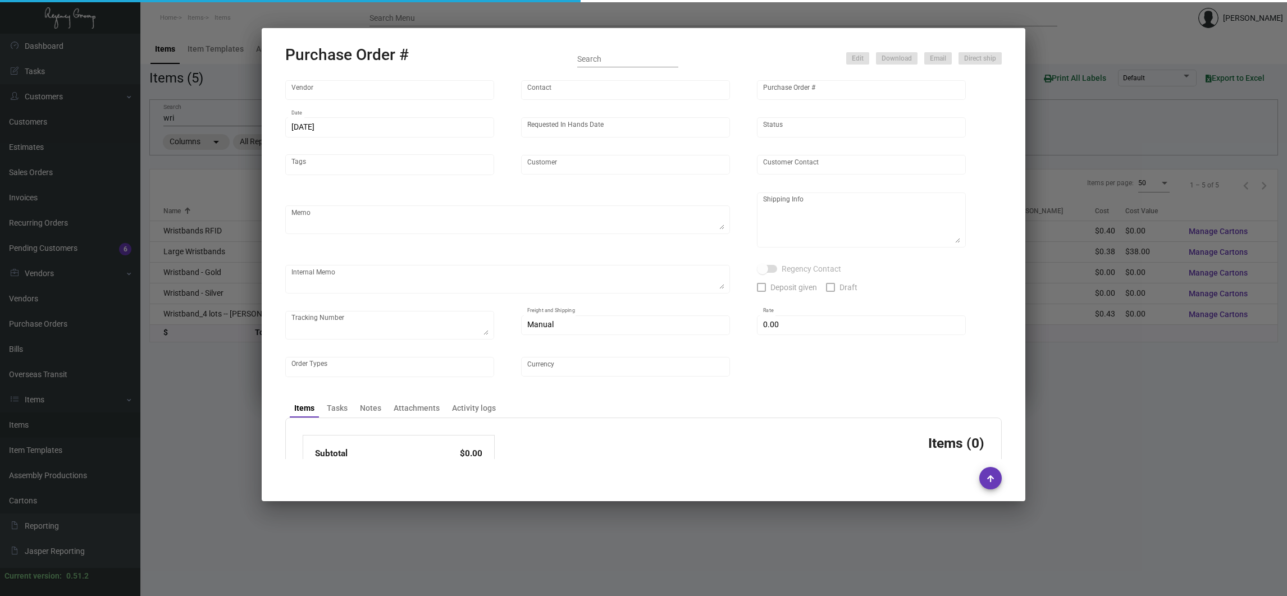
type input "CHENGDU MIND IOT TECHNOLOGY"
type input "[PERSON_NAME]"
type input "86690"
type input "[DATE]"
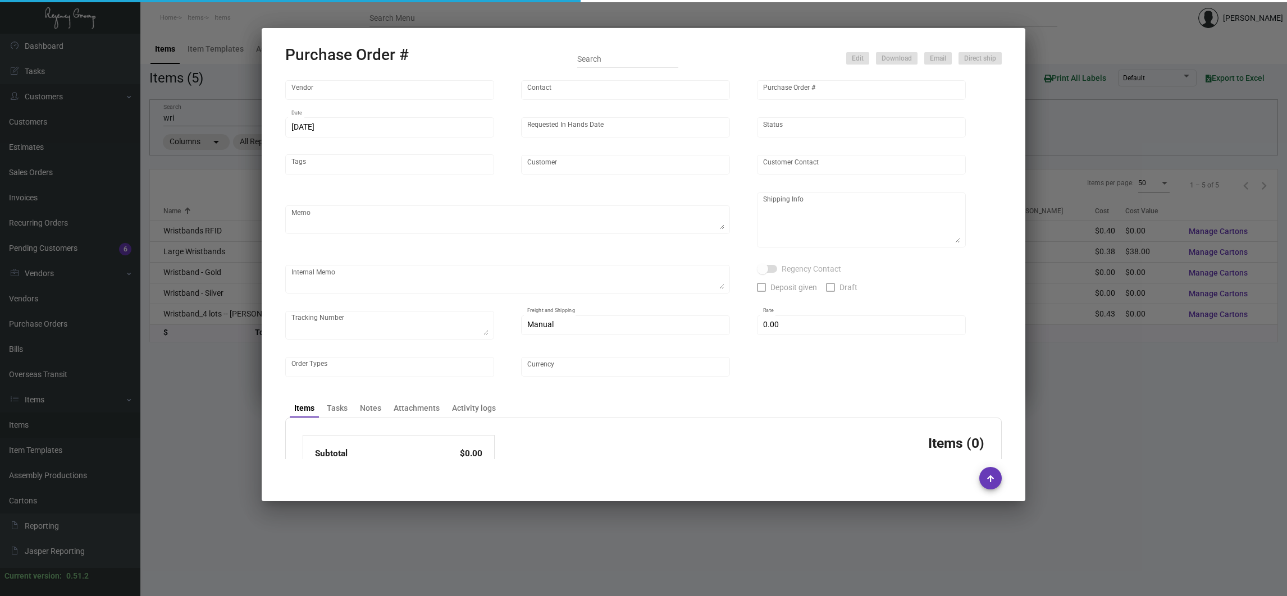
type input "[GEOGRAPHIC_DATA]"
type textarea "250 per color per size ship by AIR. Rest ship by BOAT"
type textarea "Regency Group NJ [PERSON_NAME] [STREET_ADDRESS]"
checkbox input "true"
type input "$ 0.00"
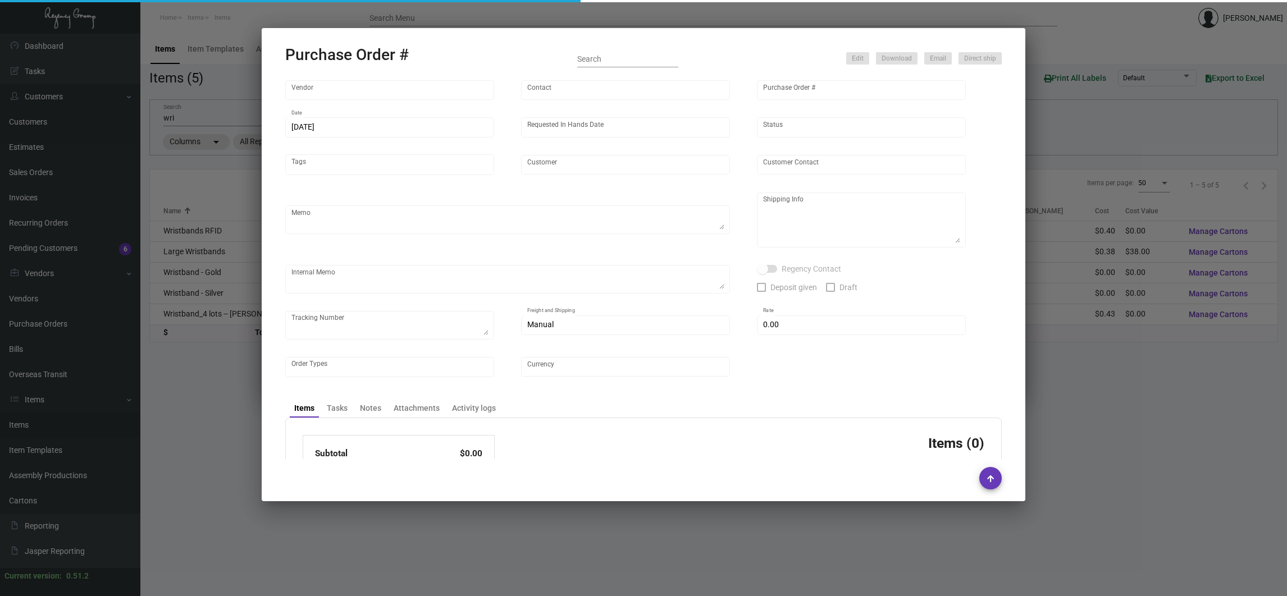
type input "United States Dollar $"
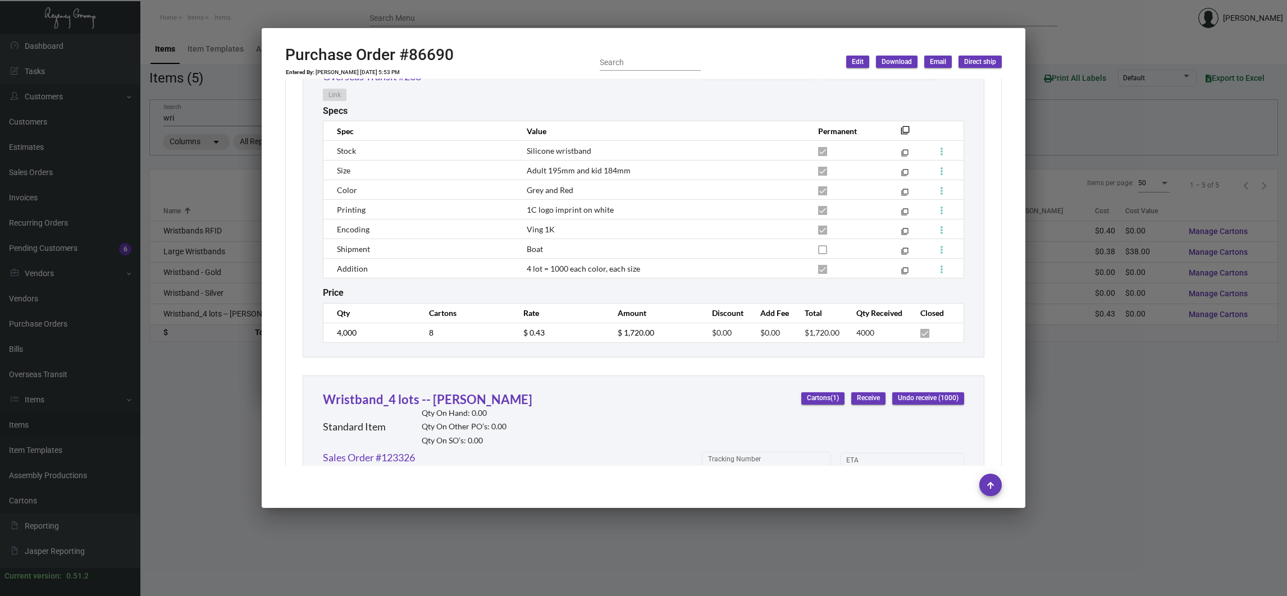
scroll to position [1002, 0]
